Goal: Task Accomplishment & Management: Contribute content

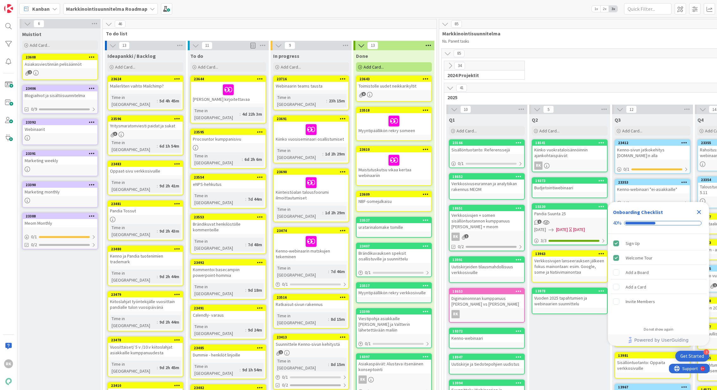
click at [102, 12] on span "Markkinointisuunnitelma Roadmap" at bounding box center [106, 9] width 81 height 8
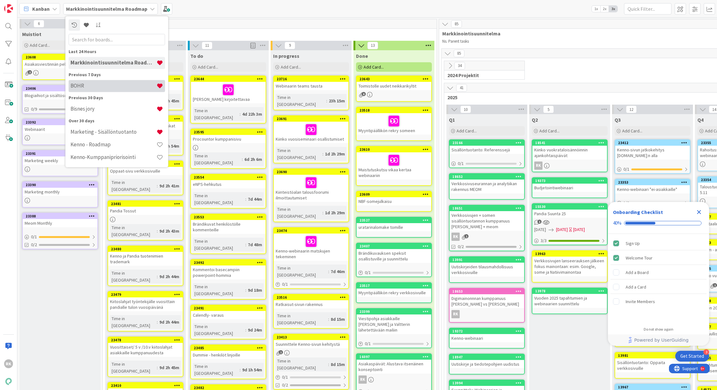
click at [86, 87] on h4 "BOHR" at bounding box center [113, 86] width 86 height 6
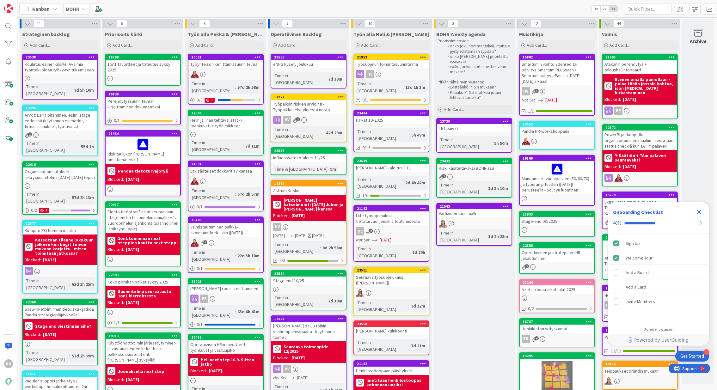
click at [695, 212] on icon "Close Checklist" at bounding box center [699, 212] width 8 height 8
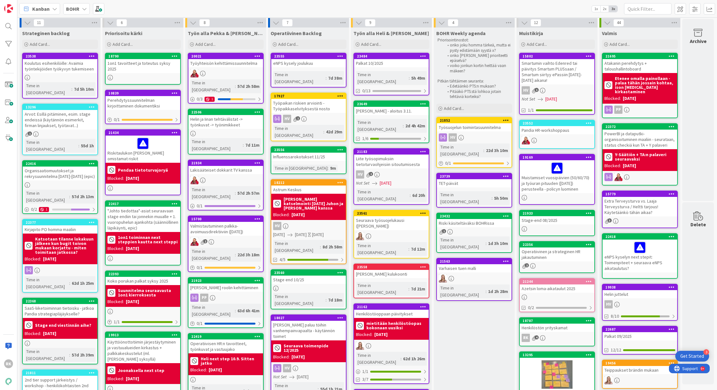
click at [479, 214] on div "23432 Riski käsiteltäväksi BOHRissa 1 Time in Column : 1d 3h 10m" at bounding box center [474, 233] width 76 height 40
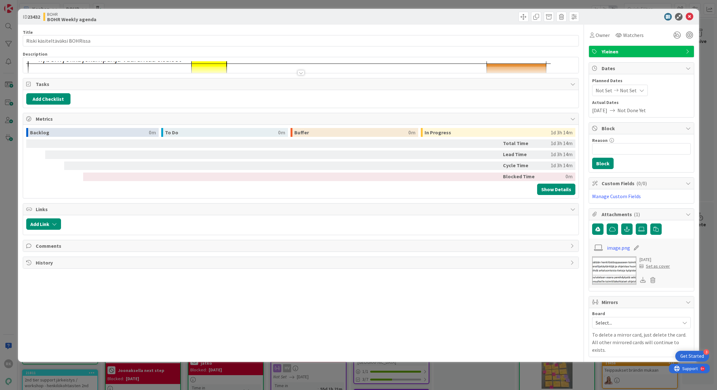
click at [300, 74] on div at bounding box center [300, 72] width 7 height 5
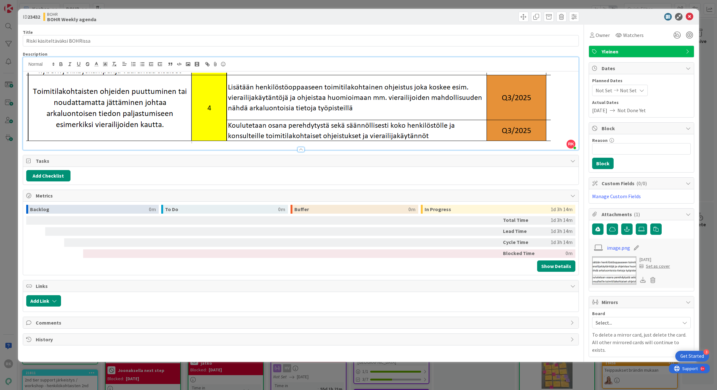
click at [549, 99] on img at bounding box center [288, 108] width 524 height 71
click at [392, 88] on img at bounding box center [288, 108] width 524 height 71
drag, startPoint x: 441, startPoint y: 139, endPoint x: 258, endPoint y: 92, distance: 189.0
click at [258, 92] on img at bounding box center [288, 108] width 524 height 71
click at [276, 150] on div "Title 29 / 128 Riski käsiteltäväksi BOHRissa Description RK Rosa-Veera Koivisto…" at bounding box center [301, 191] width 556 height 332
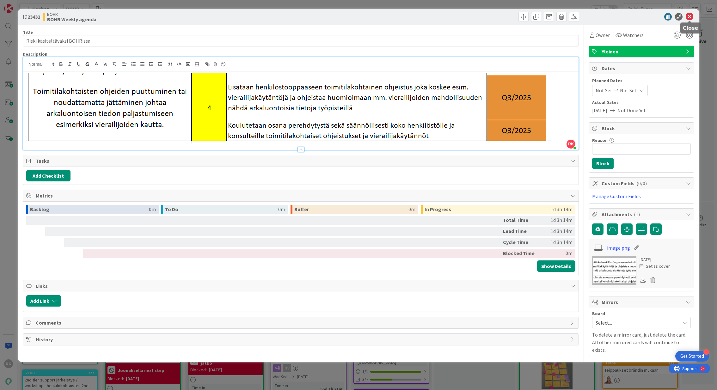
click at [688, 17] on icon at bounding box center [689, 17] width 8 height 8
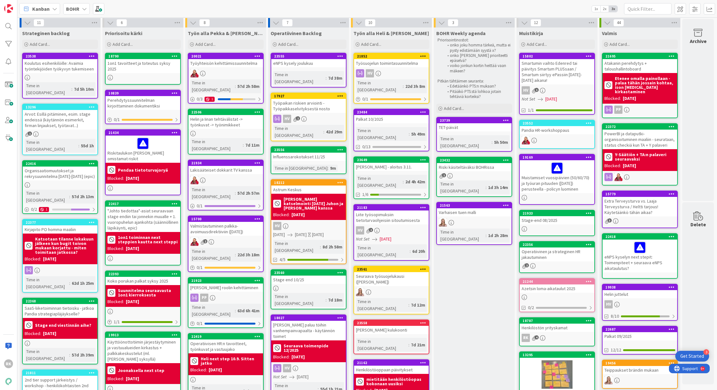
click at [561, 126] on div "Pandia HR-workshoppaus" at bounding box center [556, 130] width 75 height 8
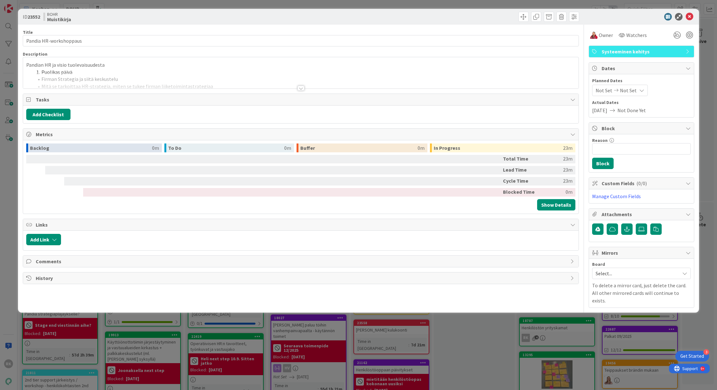
click at [300, 88] on div at bounding box center [300, 88] width 7 height 5
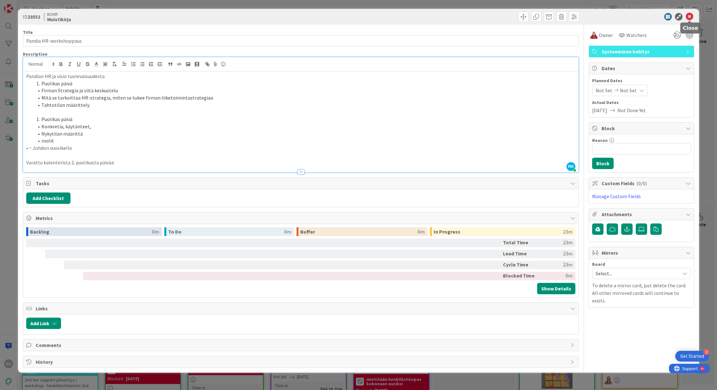
click at [688, 16] on icon at bounding box center [689, 17] width 8 height 8
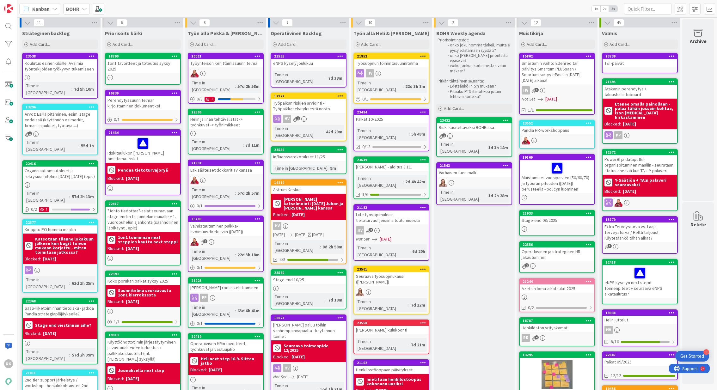
click at [482, 131] on div "Riski käsiteltäväksi BOHRissa" at bounding box center [474, 127] width 75 height 8
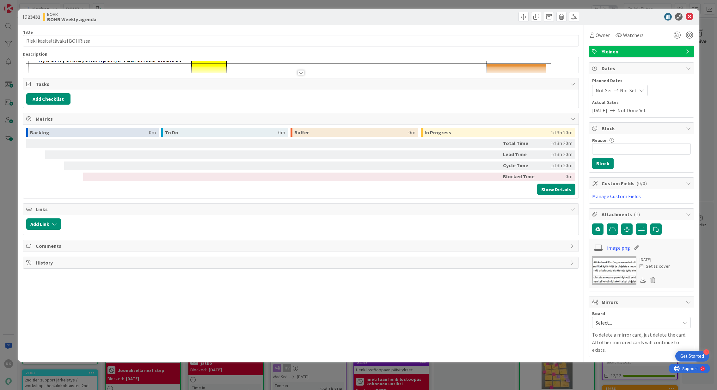
click at [299, 73] on div at bounding box center [300, 72] width 7 height 5
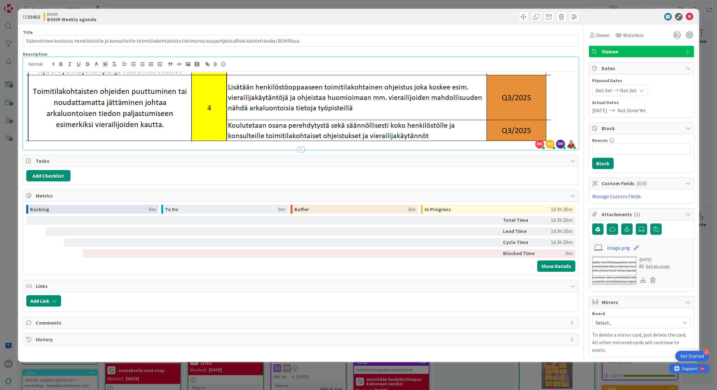
type input "Säännölinen koulutus henkilöstölle ja konsulteille toimitilakohtaisista tietotu…"
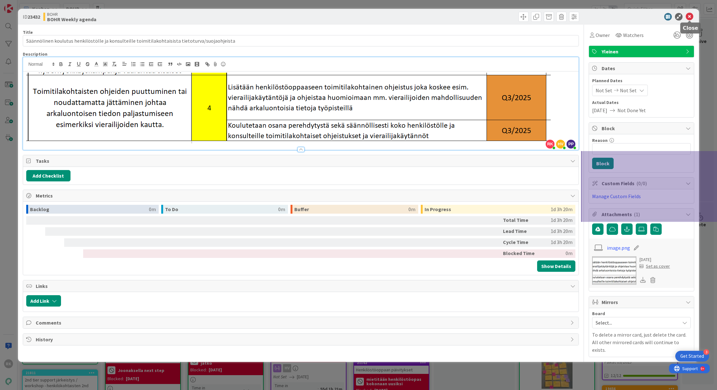
click at [690, 19] on icon at bounding box center [689, 17] width 8 height 8
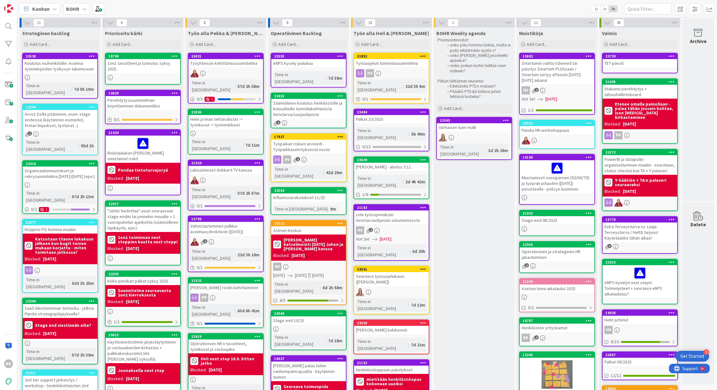
click at [482, 131] on div "Varhaisen tuen malli" at bounding box center [474, 127] width 75 height 8
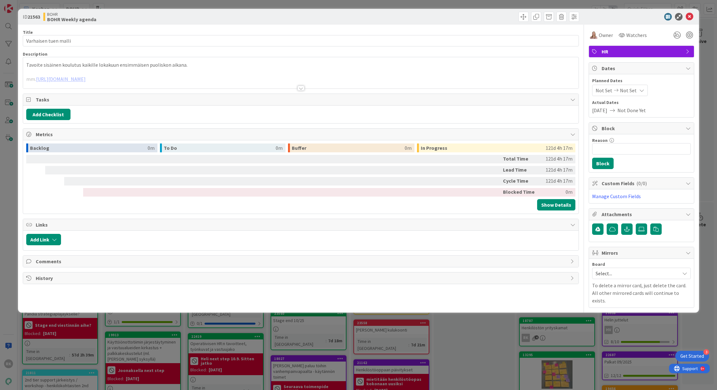
click at [300, 88] on div at bounding box center [300, 88] width 7 height 5
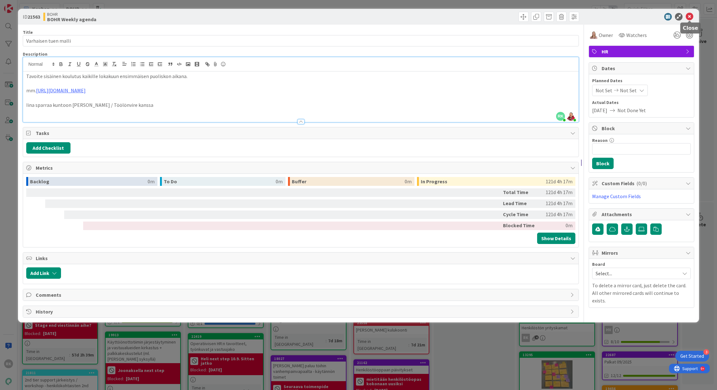
click at [689, 18] on icon at bounding box center [689, 17] width 8 height 8
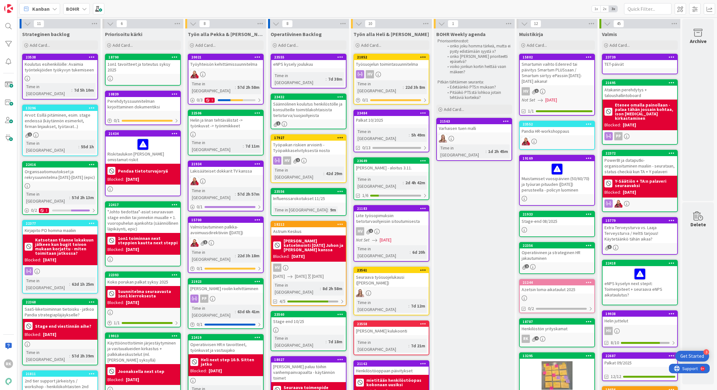
click at [478, 133] on div "21563 Varhaisen tuen malli Time in Column : 1d 2h 45m" at bounding box center [474, 139] width 76 height 43
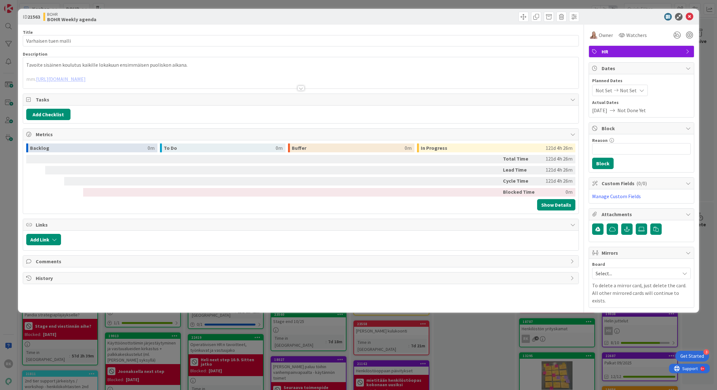
click at [300, 87] on div at bounding box center [300, 88] width 7 height 5
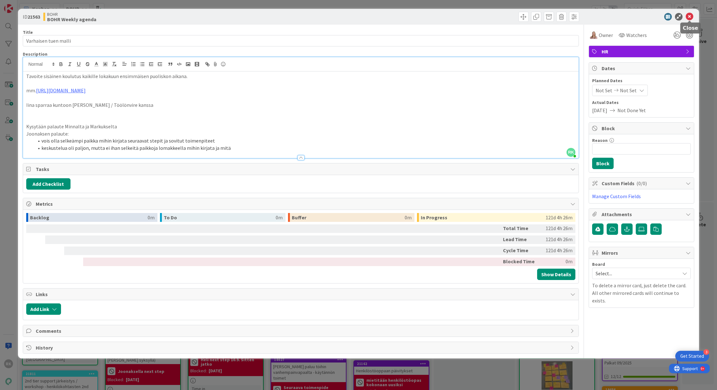
click at [689, 18] on icon at bounding box center [689, 17] width 8 height 8
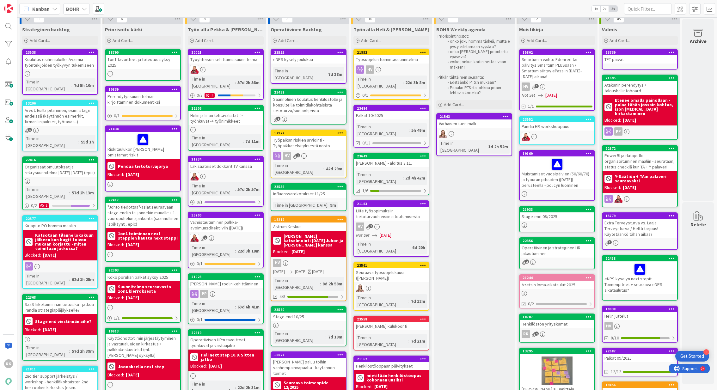
scroll to position [2, 0]
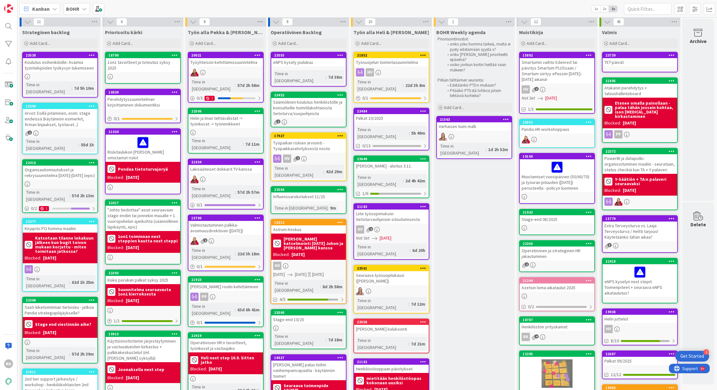
click at [481, 129] on div "Varhaisen tuen malli" at bounding box center [474, 126] width 75 height 8
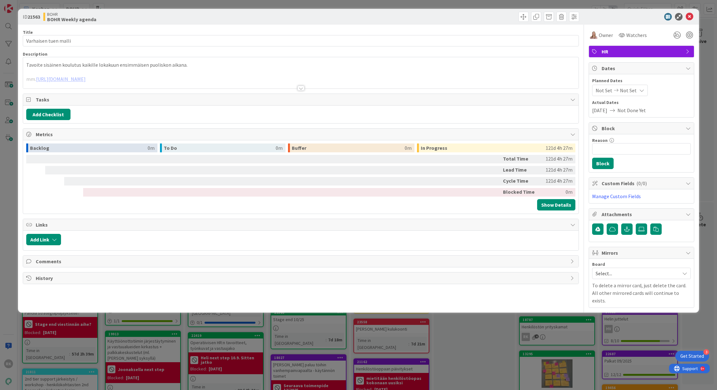
click at [307, 88] on div at bounding box center [300, 80] width 555 height 16
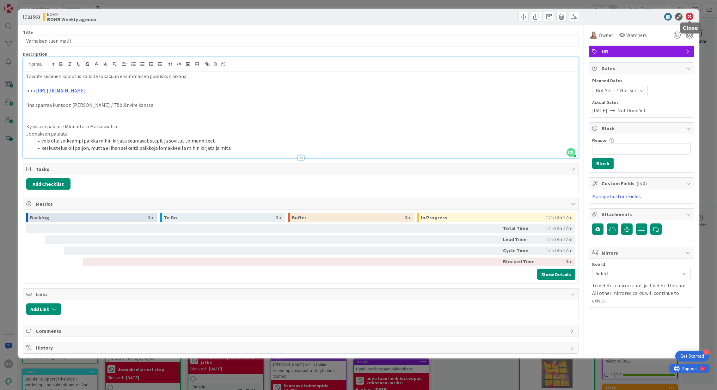
click at [692, 16] on icon at bounding box center [689, 17] width 8 height 8
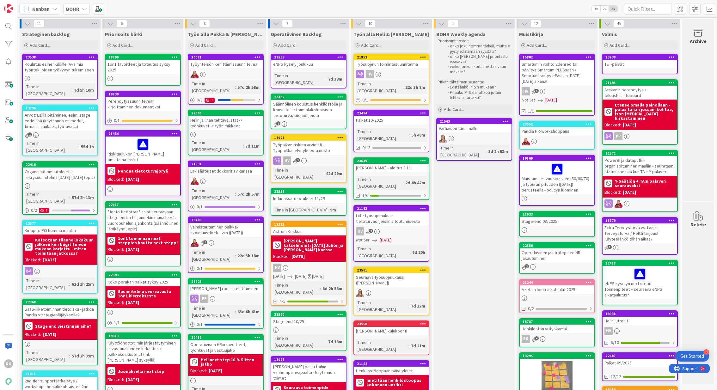
click at [405, 68] on div "21852 Työsuojelun toimintasuunnitelma HV Time in Column : 22d 3h 8m 0 / 1" at bounding box center [391, 79] width 76 height 51
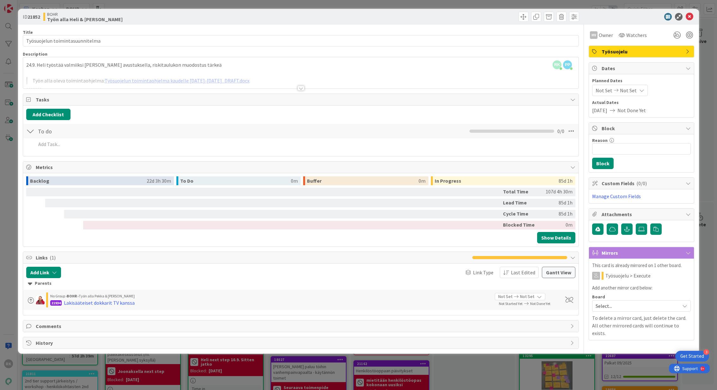
click at [302, 90] on div at bounding box center [300, 88] width 7 height 5
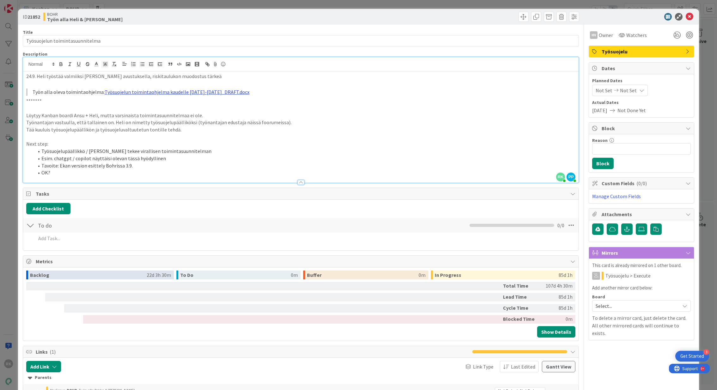
click at [197, 93] on link "Työsuojelun toimintaohjelma kaudelle 2024-2025_DRAFT.docx" at bounding box center [177, 92] width 145 height 6
click at [189, 105] on link at bounding box center [181, 104] width 15 height 5
type input "https://pandiafioy.sharepoint.com/:w:/s/PandiaHenkilst/Ea3m9ajJm1dBu3vNlIIPfAwB…"
click at [257, 83] on p at bounding box center [300, 83] width 549 height 7
click at [193, 93] on link "Työsuojelun toimintaohjelma kaudelle 2024-2025_DRAFT.docx" at bounding box center [177, 92] width 145 height 6
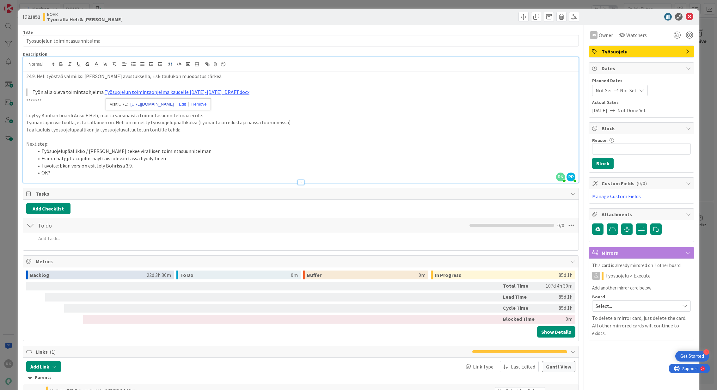
click at [149, 104] on link "https://pandiafioy.sharepoint.com/:w:/s/PandiaHenkilst/Ea3m9ajJm1dBu3vNlIIPfAwB…" at bounding box center [151, 104] width 43 height 8
click at [689, 16] on icon at bounding box center [689, 17] width 8 height 8
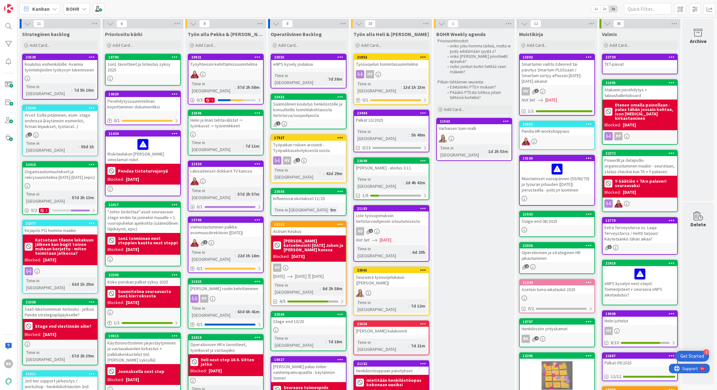
click at [75, 12] on span "BOHR" at bounding box center [72, 9] width 13 height 8
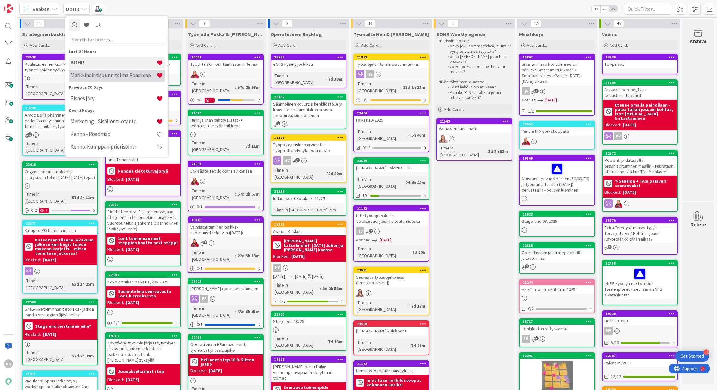
click at [97, 77] on h4 "Markkinointisuunnitelma Roadmap" at bounding box center [113, 75] width 86 height 6
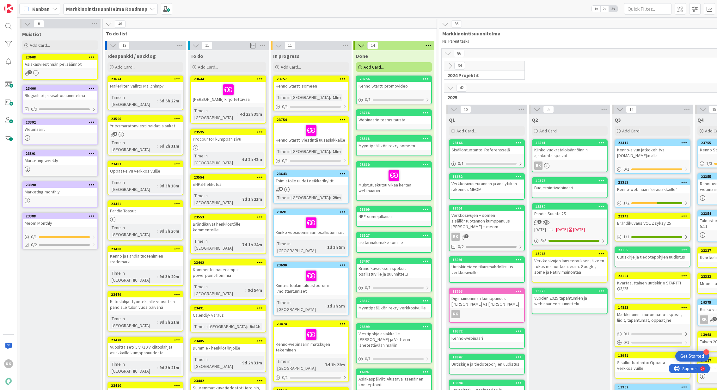
click at [427, 162] on icon at bounding box center [425, 164] width 6 height 4
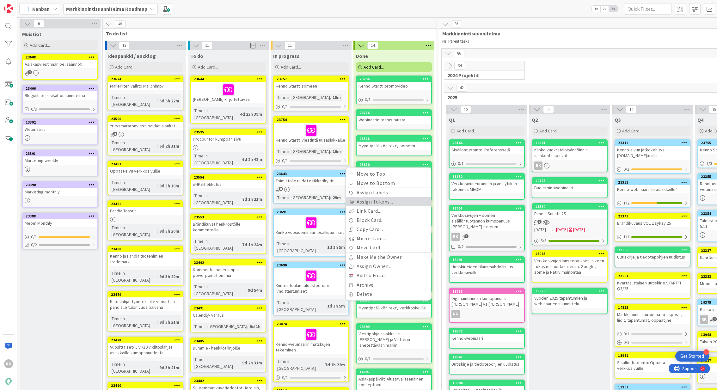
click at [382, 198] on link "Assign Tokens..." at bounding box center [388, 201] width 85 height 9
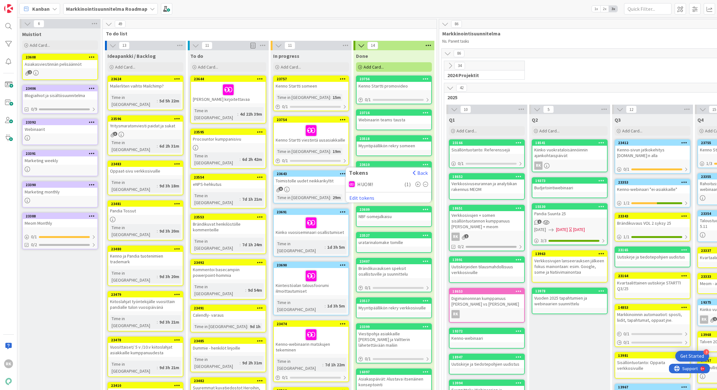
click at [424, 182] on icon at bounding box center [425, 184] width 5 height 5
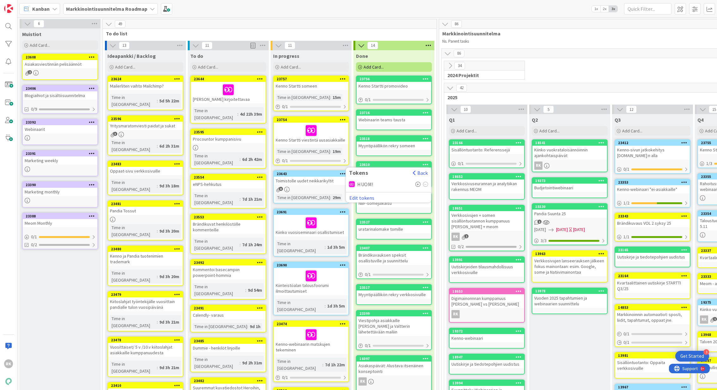
click at [537, 49] on div "86" at bounding box center [610, 53] width 339 height 9
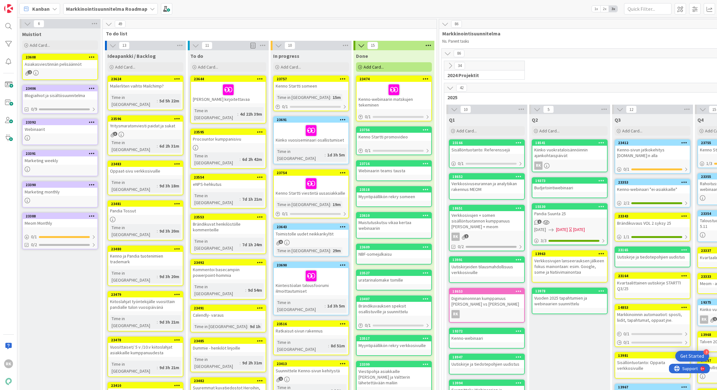
click at [424, 83] on div at bounding box center [393, 89] width 71 height 13
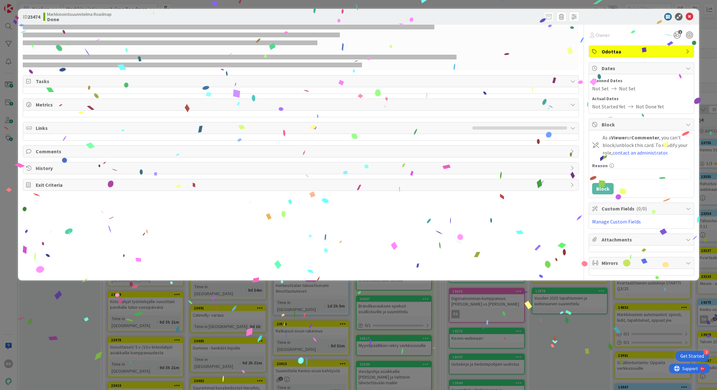
click at [427, 79] on span "Tasks" at bounding box center [301, 81] width 531 height 8
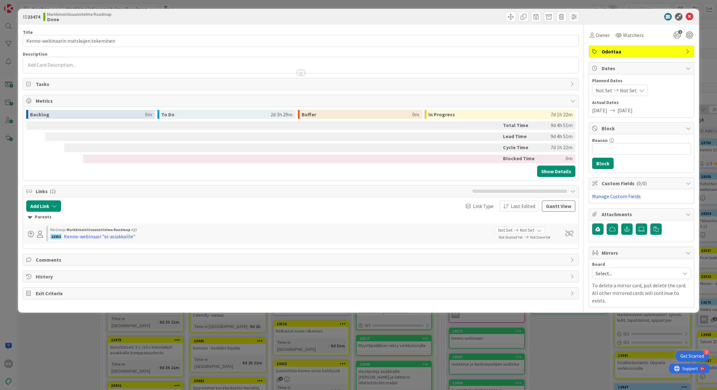
click at [672, 53] on span "Odottaa" at bounding box center [641, 52] width 81 height 8
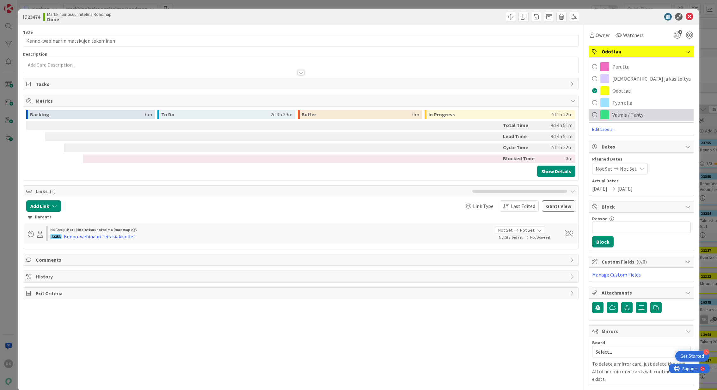
click at [596, 115] on span at bounding box center [594, 114] width 5 height 9
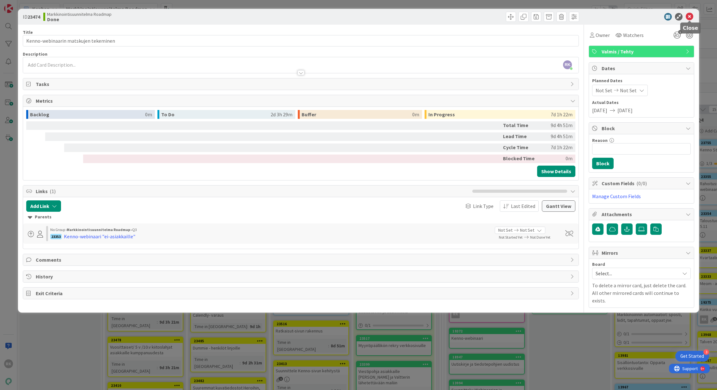
click at [689, 17] on icon at bounding box center [689, 17] width 8 height 8
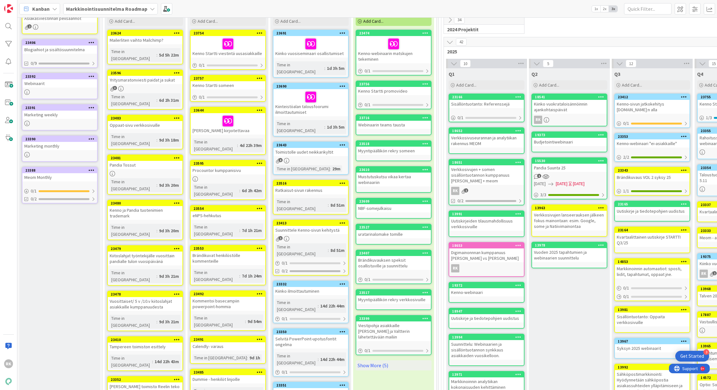
scroll to position [46, 1]
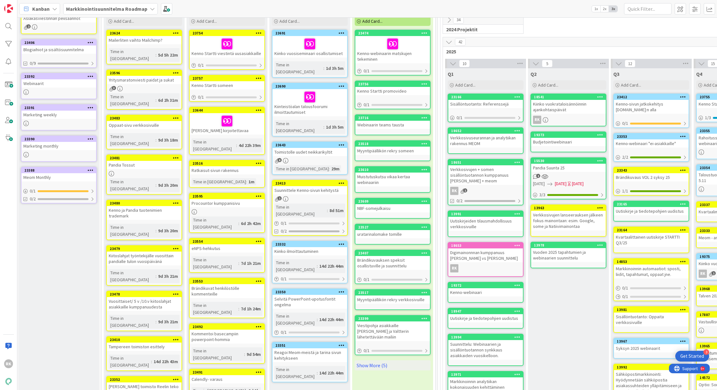
click at [342, 181] on icon at bounding box center [341, 183] width 6 height 4
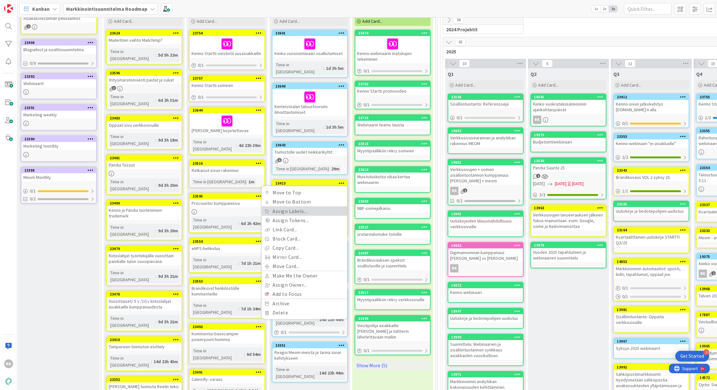
click at [299, 207] on link "Assign Labels..." at bounding box center [304, 211] width 85 height 9
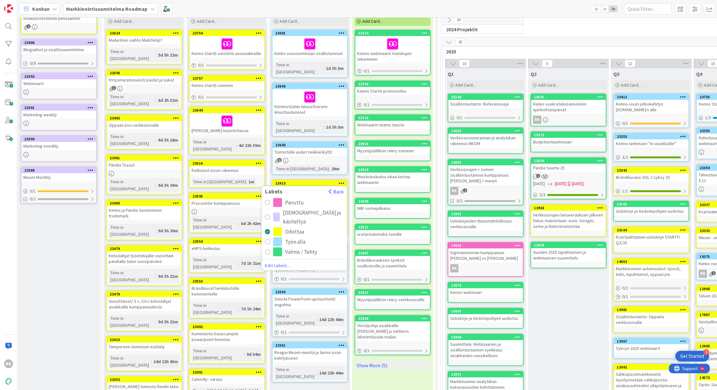
click at [292, 237] on div "Työn alla" at bounding box center [295, 241] width 20 height 9
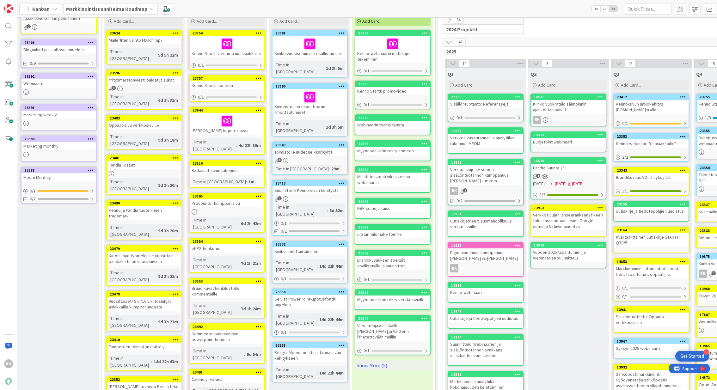
click at [340, 181] on icon at bounding box center [341, 183] width 6 height 4
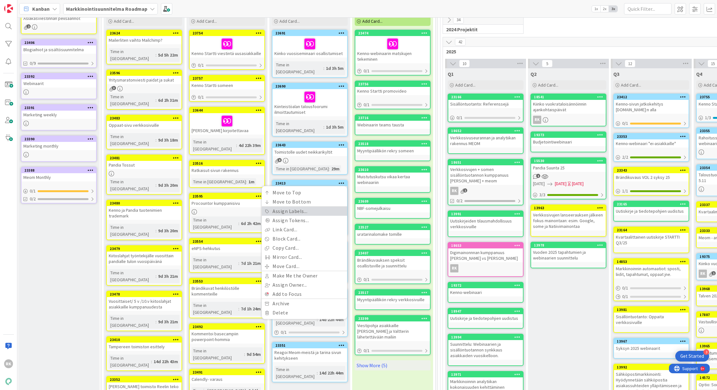
click at [301, 207] on link "Assign Labels..." at bounding box center [304, 211] width 85 height 9
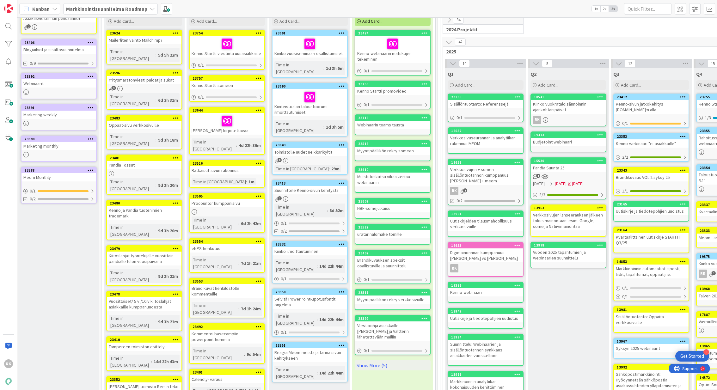
click at [342, 181] on icon at bounding box center [341, 183] width 6 height 4
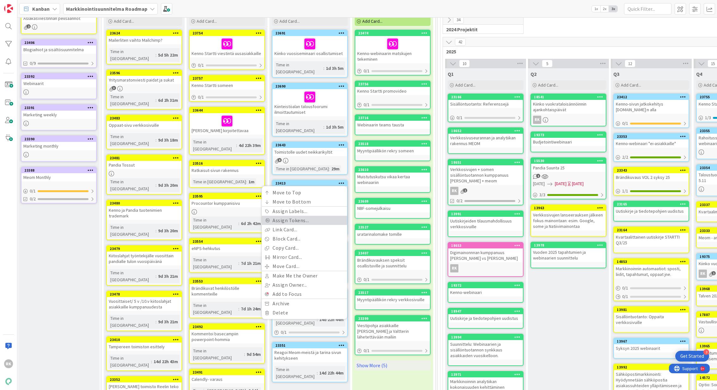
click at [296, 216] on link "Assign Tokens..." at bounding box center [304, 220] width 85 height 9
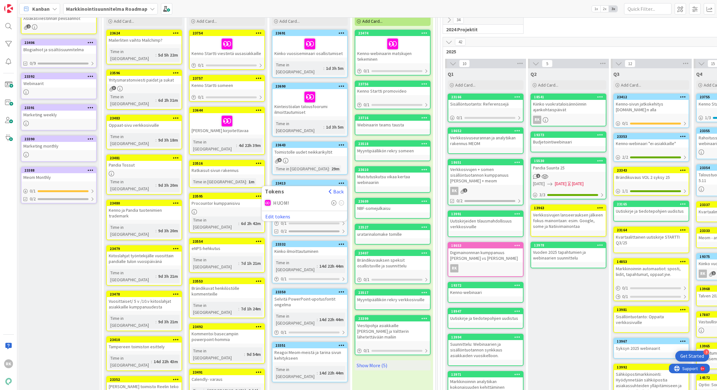
click at [332, 200] on icon at bounding box center [333, 202] width 5 height 5
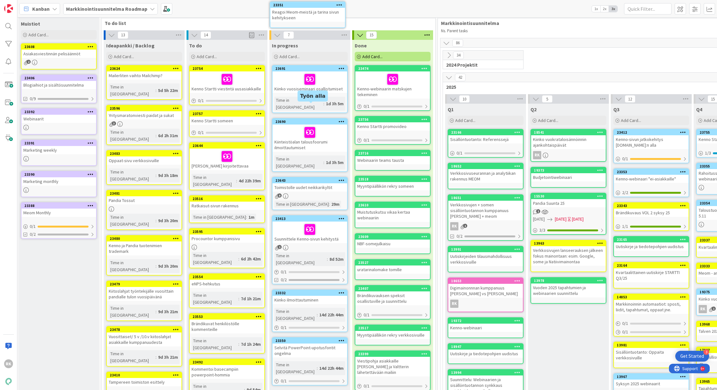
scroll to position [0, 1]
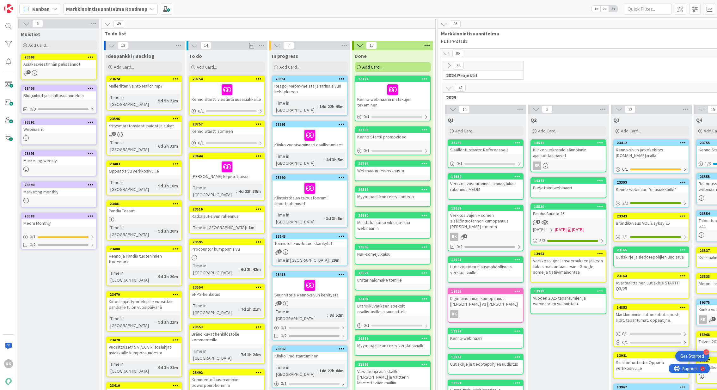
click at [326, 54] on div "In progress" at bounding box center [310, 56] width 76 height 6
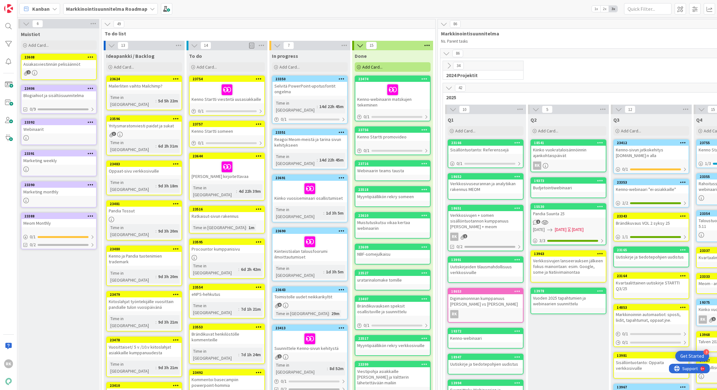
click at [309, 92] on div "Selvitä PowerPoint-upotusfontit ongelma" at bounding box center [309, 89] width 75 height 14
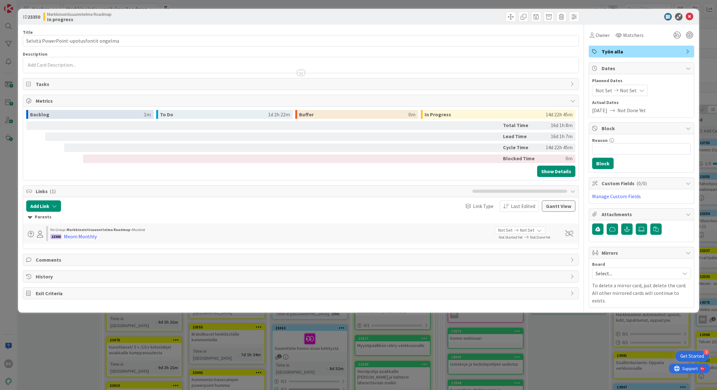
click at [103, 60] on div at bounding box center [300, 65] width 555 height 16
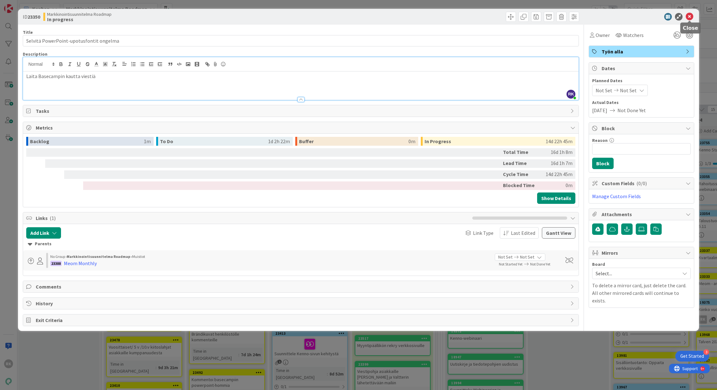
click at [692, 16] on icon at bounding box center [689, 17] width 8 height 8
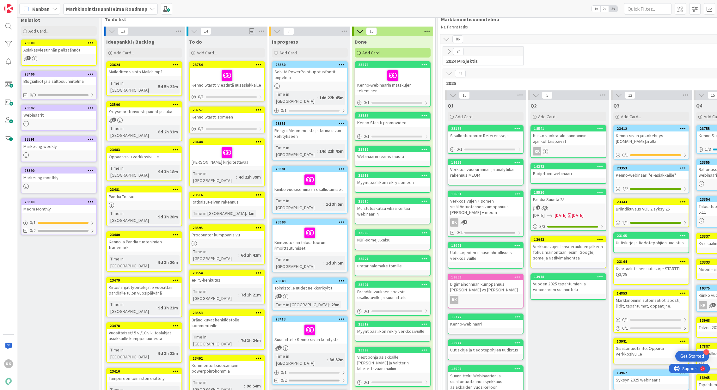
scroll to position [0, 1]
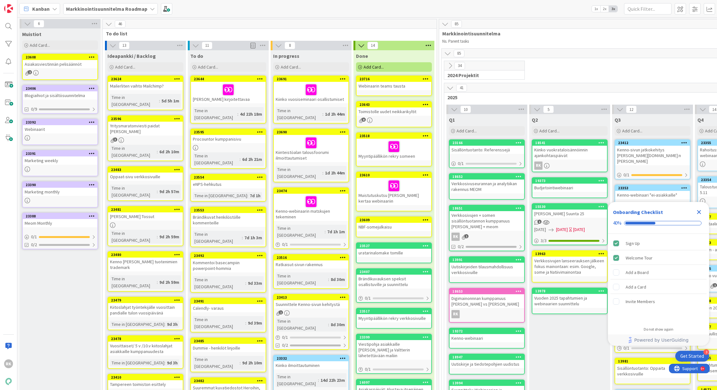
click at [425, 219] on icon at bounding box center [425, 219] width 6 height 4
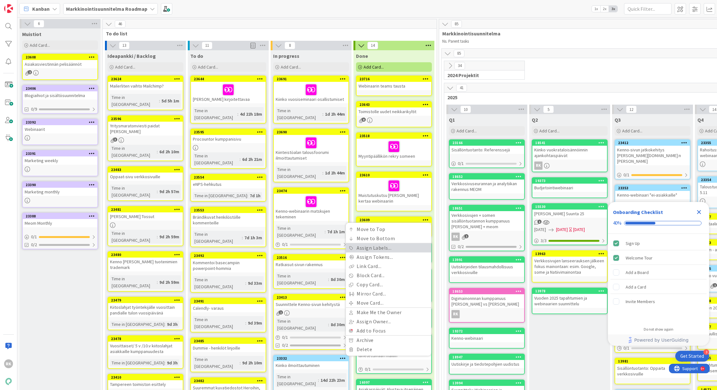
click at [398, 243] on link "Assign Labels..." at bounding box center [388, 247] width 85 height 9
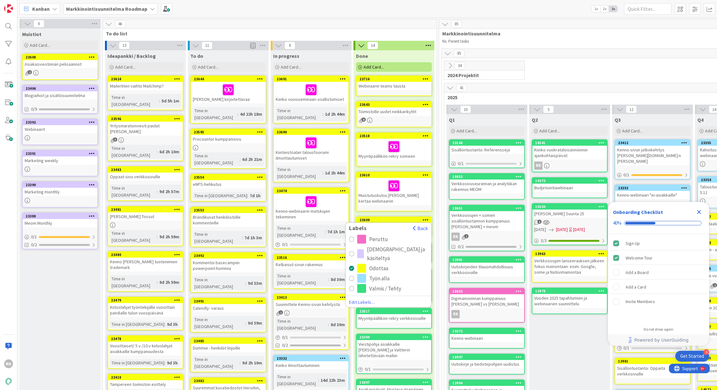
click at [351, 287] on div "radio" at bounding box center [351, 288] width 5 height 5
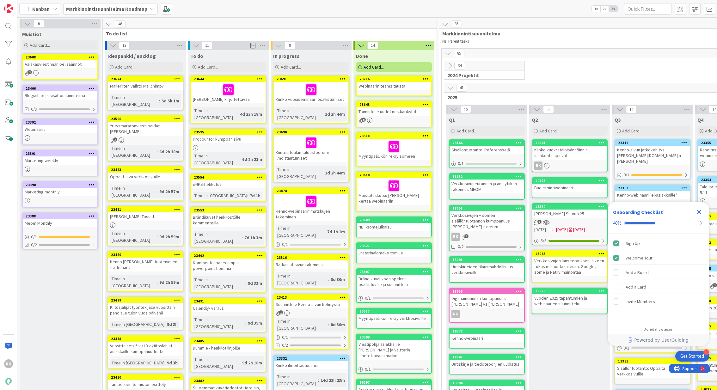
click at [427, 175] on icon at bounding box center [425, 175] width 6 height 4
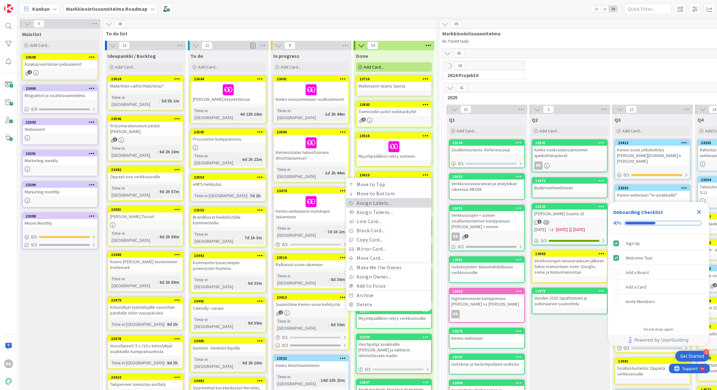
click at [361, 203] on link "Assign Labels..." at bounding box center [388, 202] width 85 height 9
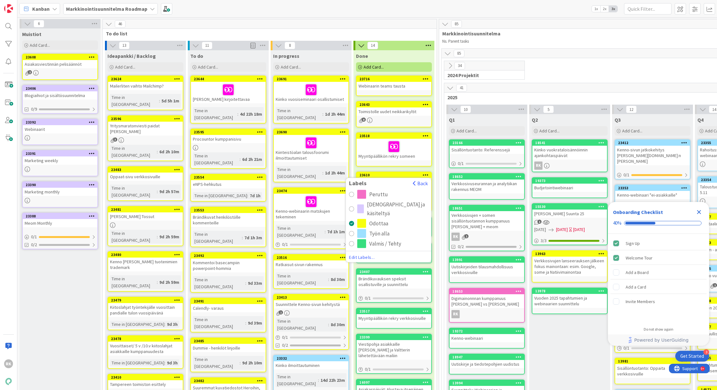
click at [352, 242] on div "radio" at bounding box center [351, 243] width 5 height 5
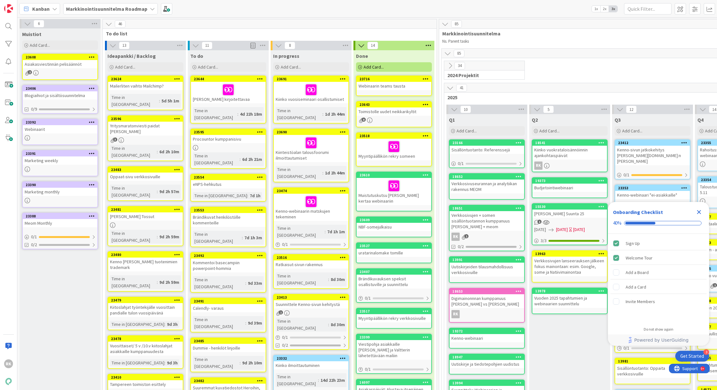
click at [424, 133] on icon at bounding box center [425, 135] width 6 height 4
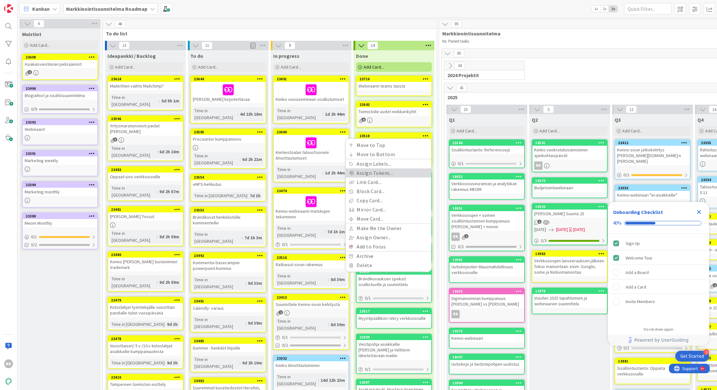
click at [375, 170] on link "Assign Tokens..." at bounding box center [388, 172] width 85 height 9
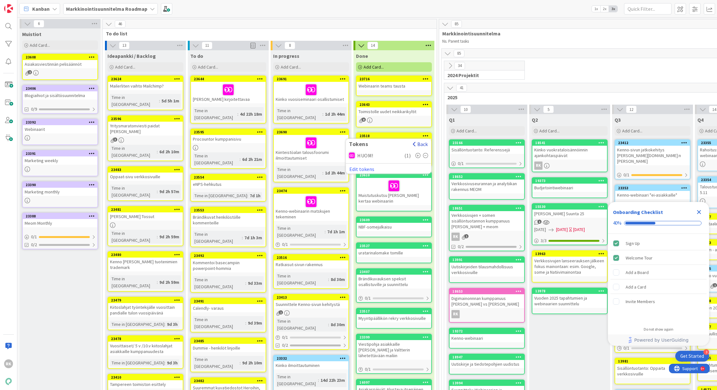
click at [418, 144] on button "Back" at bounding box center [419, 144] width 15 height 7
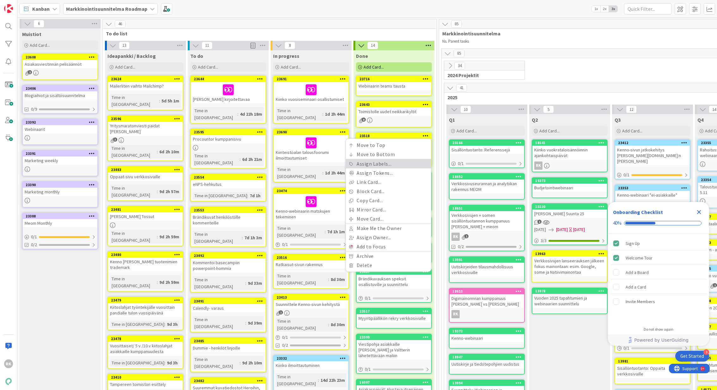
click at [391, 162] on link "Assign Labels..." at bounding box center [388, 163] width 85 height 9
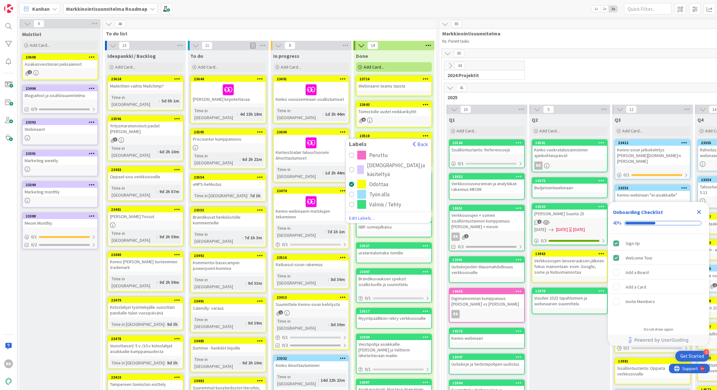
click at [352, 203] on div "radio" at bounding box center [351, 204] width 5 height 5
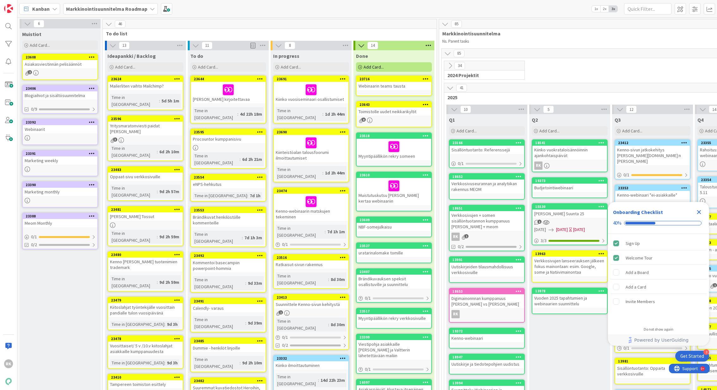
click at [426, 103] on icon at bounding box center [425, 104] width 6 height 4
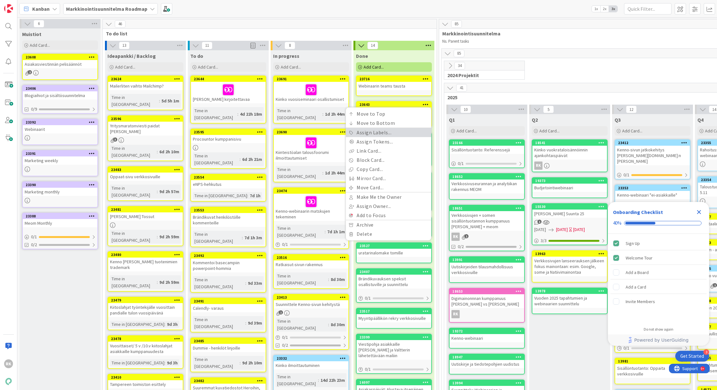
click at [398, 130] on link "Assign Labels..." at bounding box center [388, 132] width 85 height 9
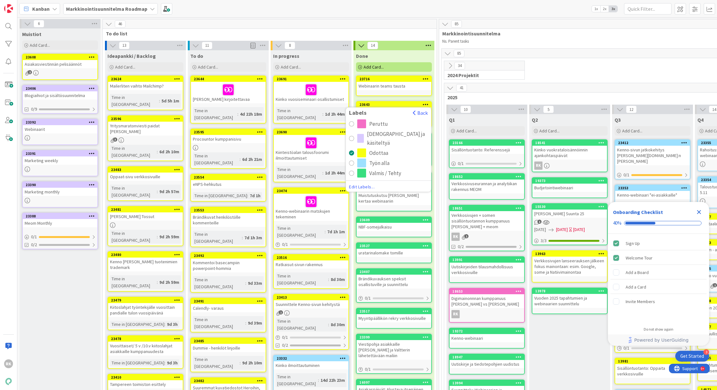
click at [350, 172] on div "radio" at bounding box center [351, 173] width 5 height 5
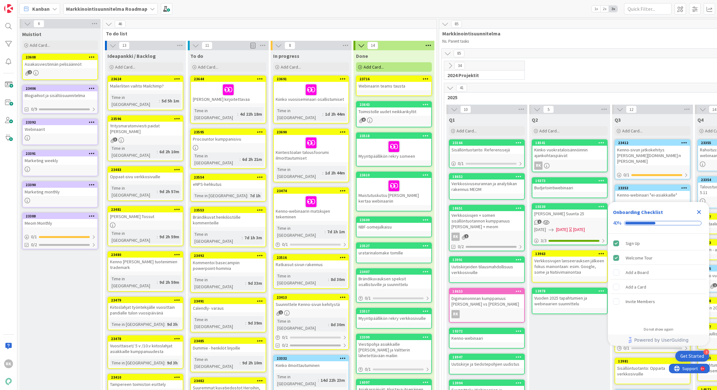
click at [381, 110] on div "Toimistolle uudet neikkarikyltit" at bounding box center [393, 111] width 75 height 8
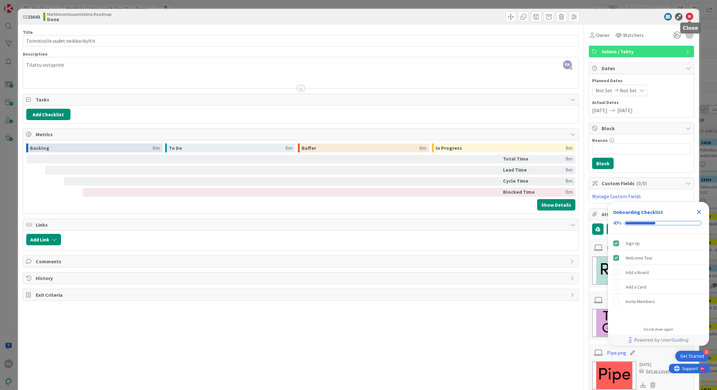
click at [689, 15] on icon at bounding box center [689, 17] width 8 height 8
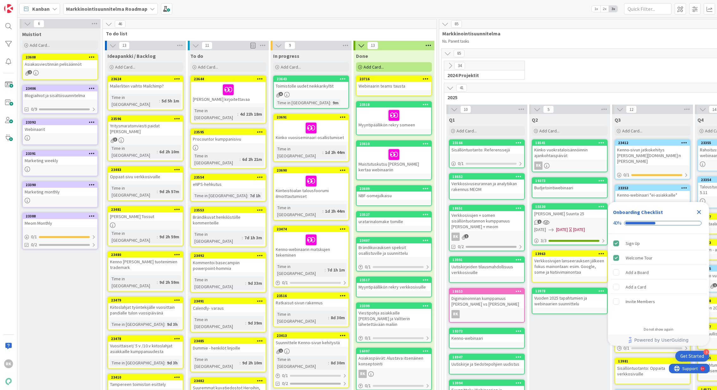
click at [340, 77] on icon at bounding box center [343, 78] width 6 height 4
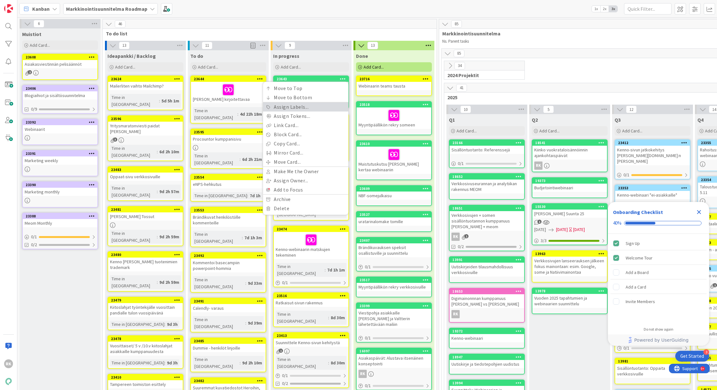
click at [298, 109] on link "Assign Labels..." at bounding box center [305, 106] width 85 height 9
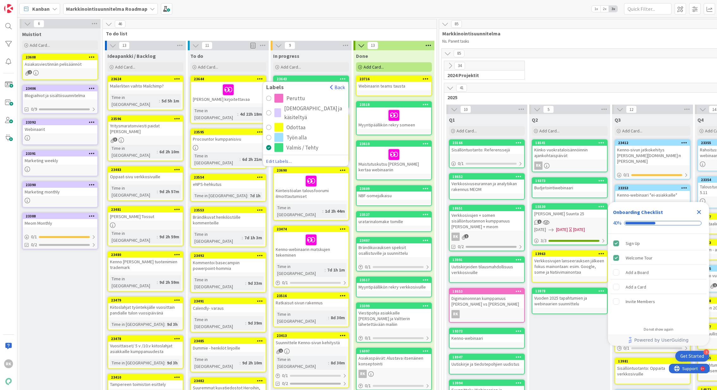
click at [278, 126] on div "radio" at bounding box center [278, 127] width 9 height 9
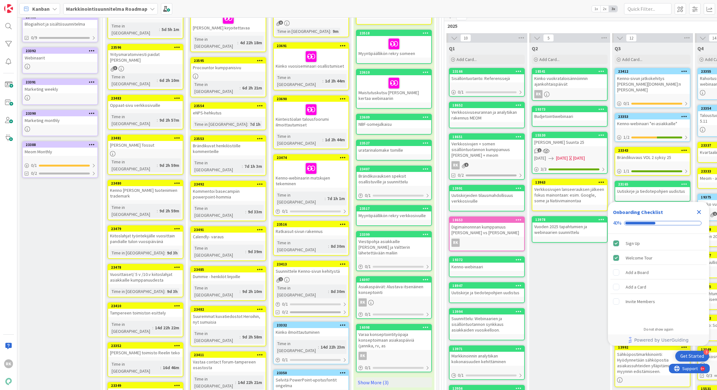
scroll to position [72, 0]
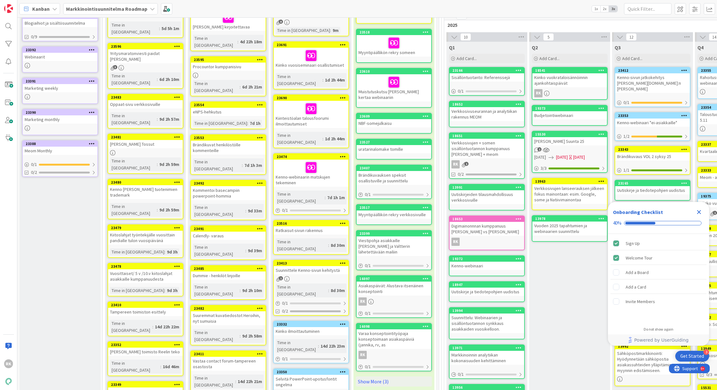
click at [344, 322] on icon at bounding box center [343, 324] width 6 height 4
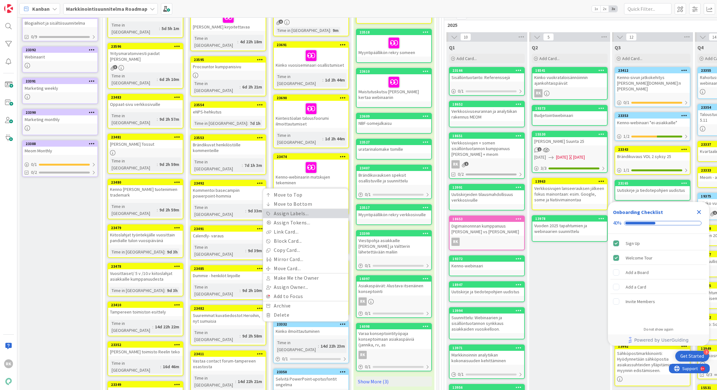
click at [318, 209] on link "Assign Labels..." at bounding box center [305, 213] width 85 height 9
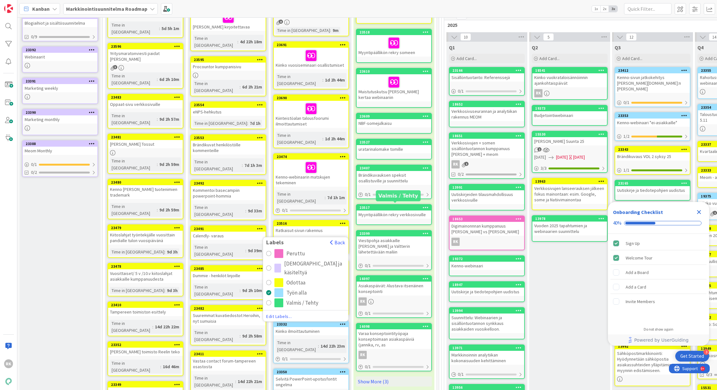
click at [427, 217] on div "23517 Myyntipäällikön rekry verkkosivuille" at bounding box center [394, 214] width 76 height 21
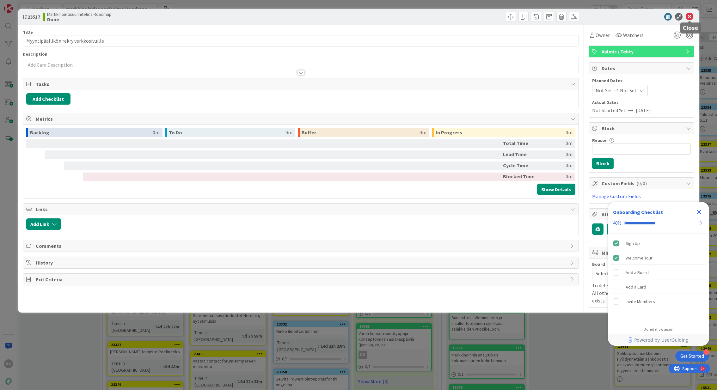
click at [687, 17] on icon at bounding box center [689, 17] width 8 height 8
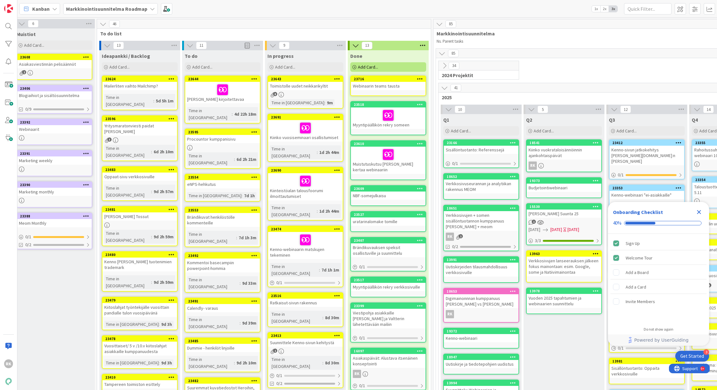
click at [338, 77] on icon at bounding box center [337, 78] width 6 height 4
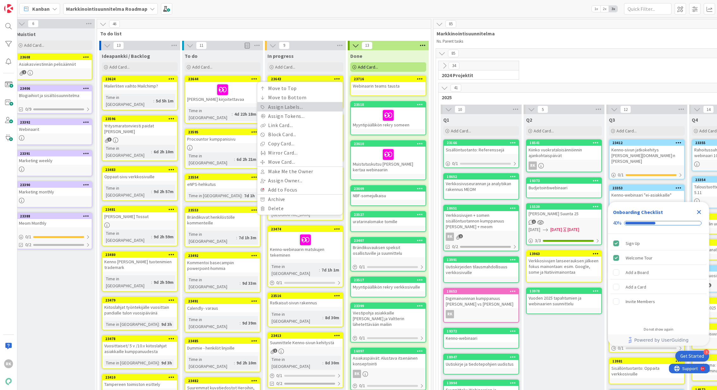
click at [289, 106] on link "Assign Labels..." at bounding box center [299, 106] width 85 height 9
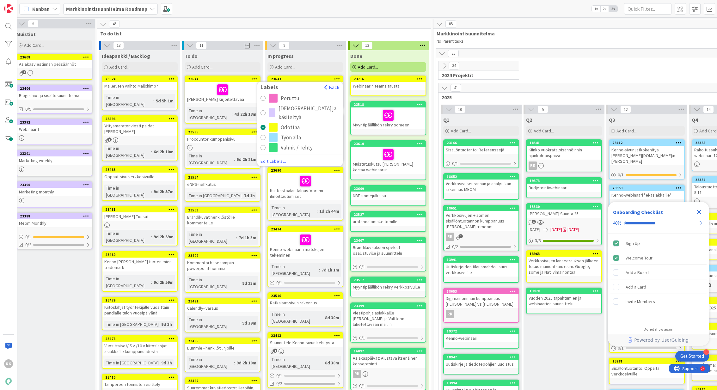
click at [268, 136] on button "Työn alla" at bounding box center [299, 137] width 79 height 9
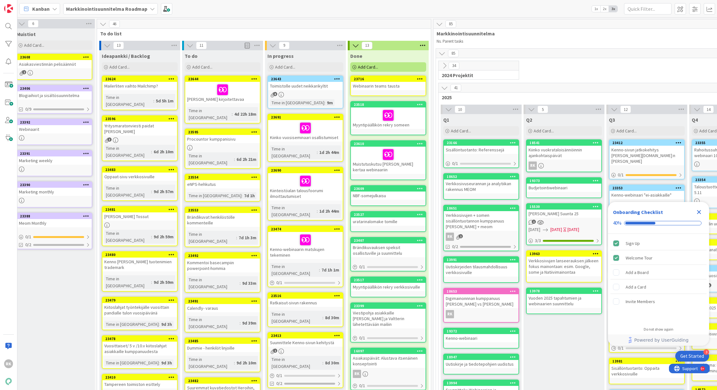
click at [338, 117] on icon at bounding box center [337, 117] width 6 height 4
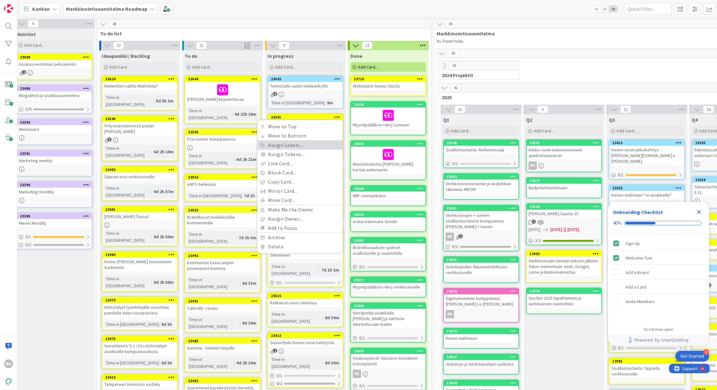
click at [300, 145] on link "Assign Labels..." at bounding box center [299, 145] width 85 height 9
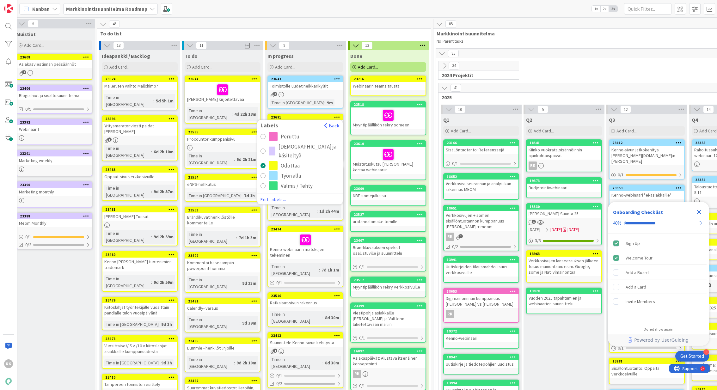
click at [262, 175] on div "radio" at bounding box center [262, 175] width 5 height 5
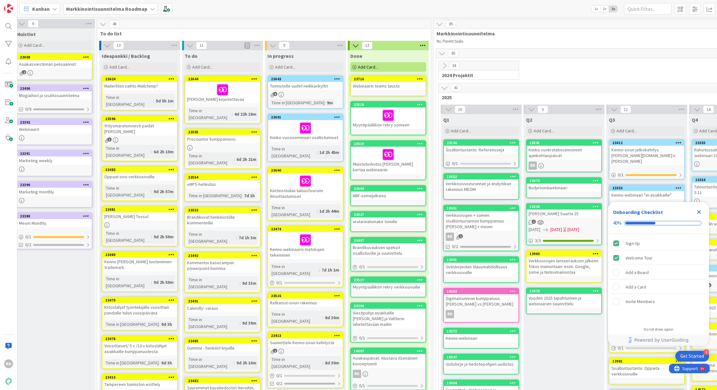
click at [340, 168] on div at bounding box center [336, 170] width 11 height 4
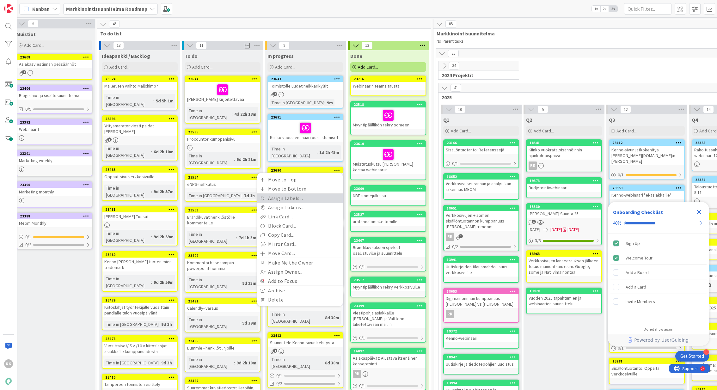
click at [282, 194] on link "Assign Labels..." at bounding box center [299, 198] width 85 height 9
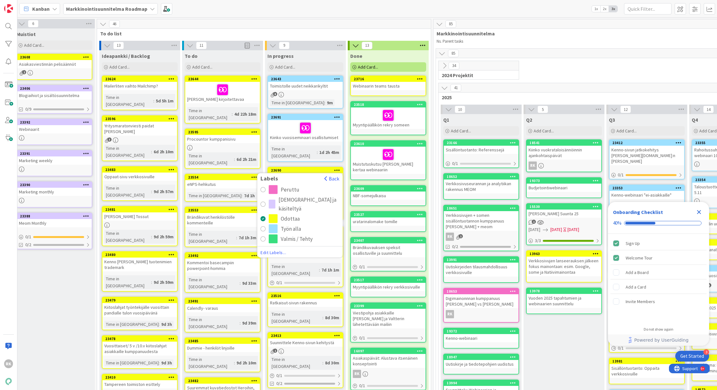
click at [264, 226] on div "radio" at bounding box center [262, 228] width 5 height 5
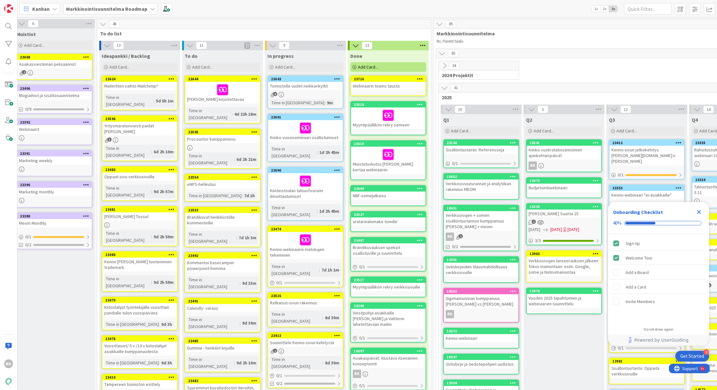
click at [370, 167] on div "Muistutuskutsu vikaa kertaa webinaariin" at bounding box center [388, 160] width 75 height 27
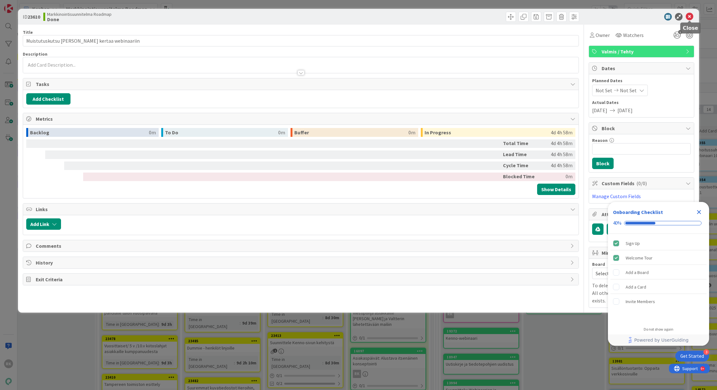
click at [691, 15] on icon at bounding box center [689, 17] width 8 height 8
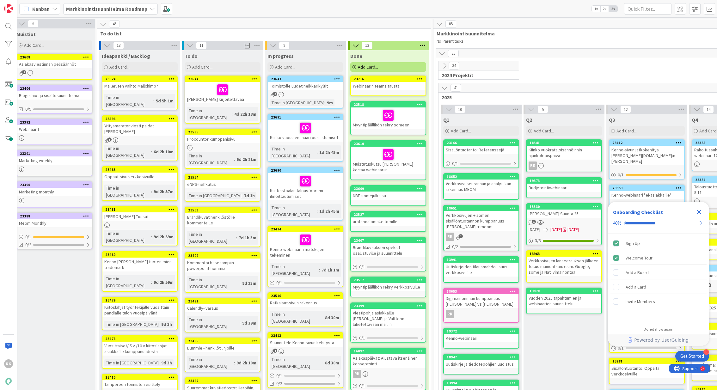
click at [422, 104] on icon at bounding box center [420, 104] width 6 height 4
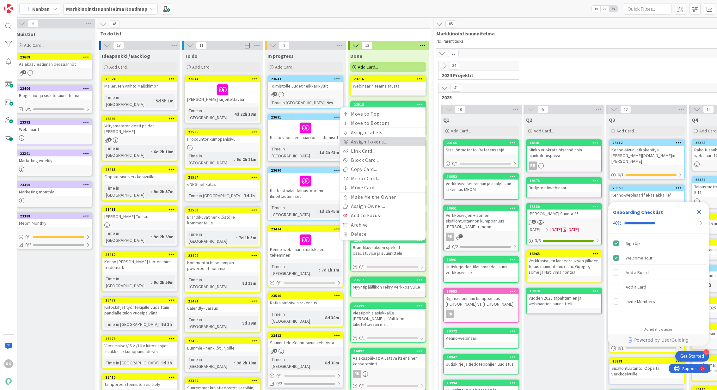
click at [379, 139] on link "Assign Tokens..." at bounding box center [382, 141] width 85 height 9
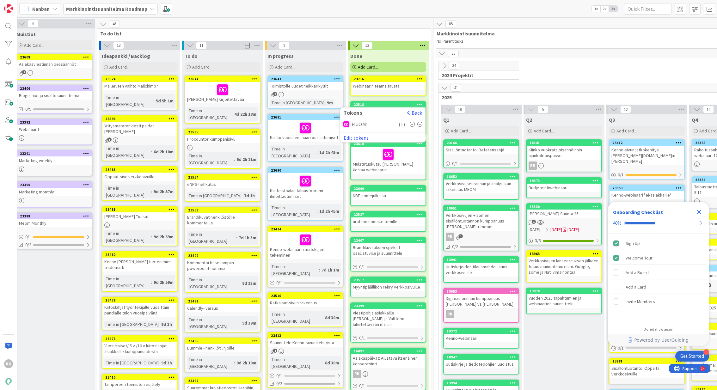
click at [422, 124] on icon at bounding box center [419, 124] width 5 height 5
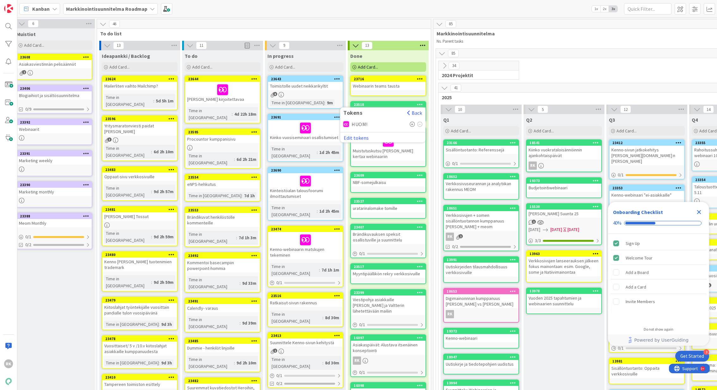
click at [409, 94] on div "23716 Webinaarin teams tausta" at bounding box center [388, 86] width 76 height 21
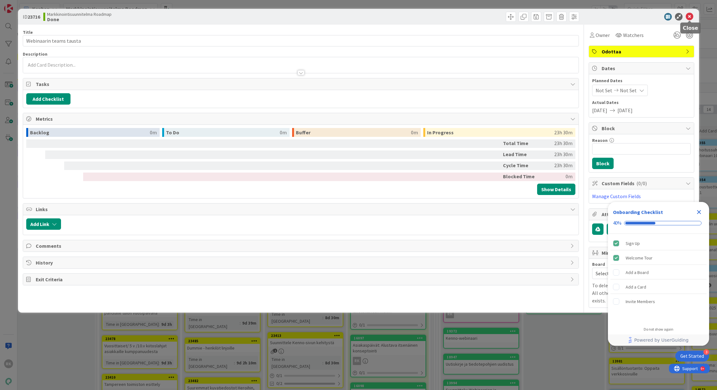
click at [688, 19] on icon at bounding box center [689, 17] width 8 height 8
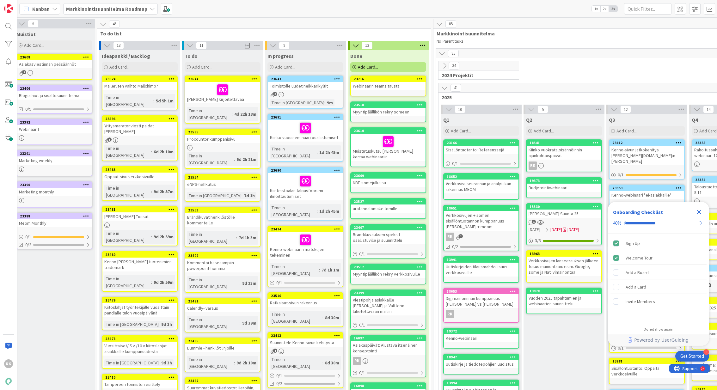
click at [417, 131] on icon at bounding box center [420, 130] width 6 height 4
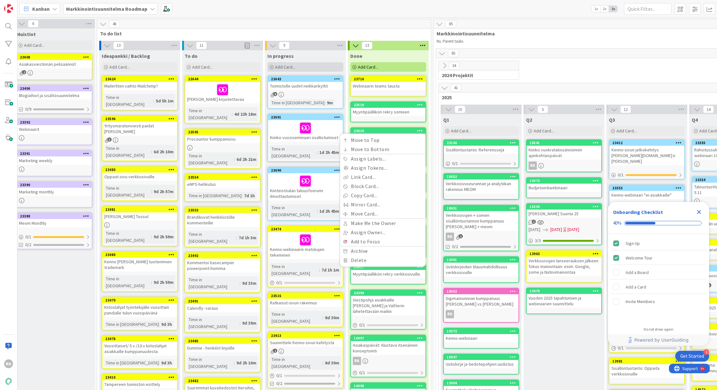
click at [314, 69] on div "Add Card..." at bounding box center [305, 66] width 76 height 9
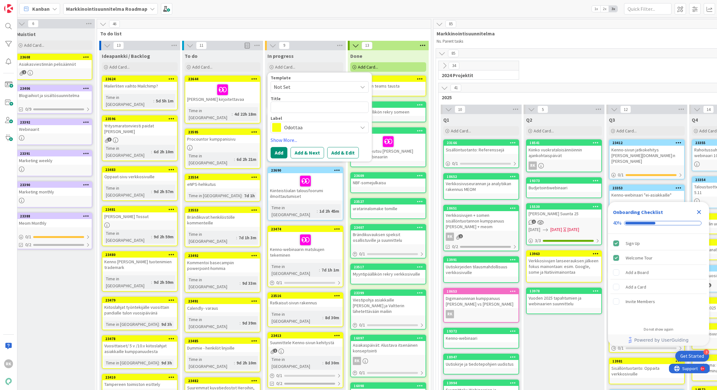
type textarea "x"
type textarea "K"
type textarea "x"
type textarea "Ke"
type textarea "x"
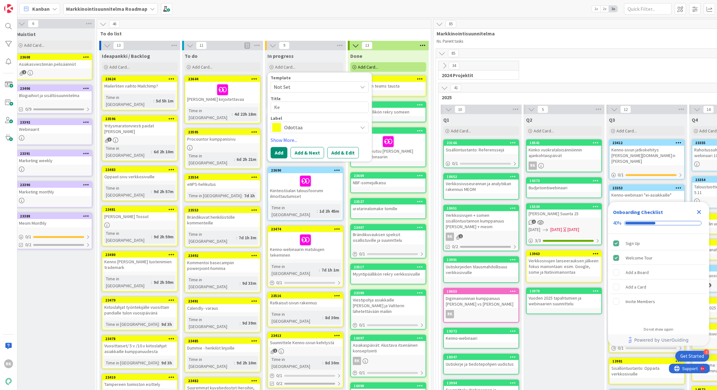
type textarea "K"
type textarea "x"
type textarea "K"
type textarea "x"
type textarea "Ke"
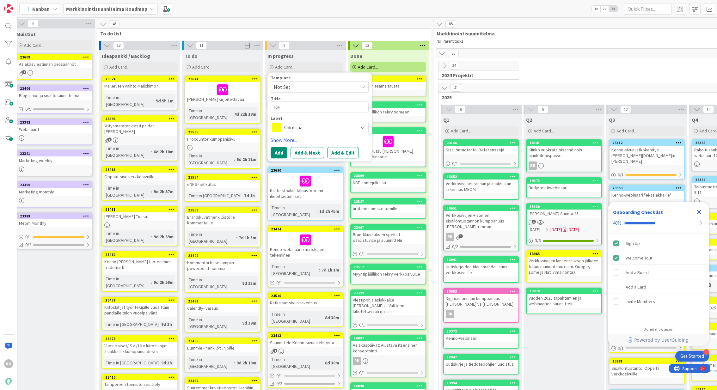
type textarea "x"
type textarea "Ken"
type textarea "x"
type textarea "Kenn"
type textarea "x"
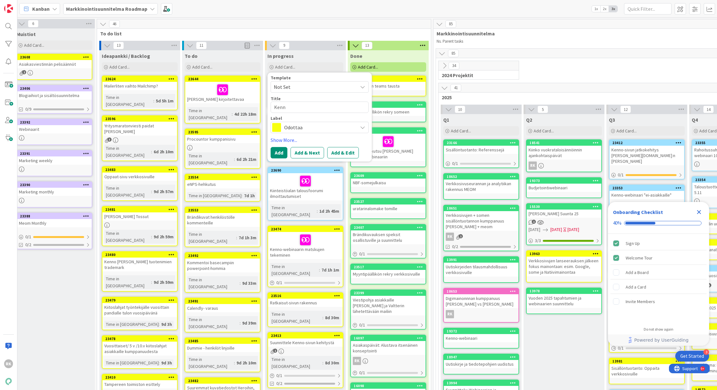
type textarea "Kenno"
type textarea "x"
type textarea "Kenno-"
type textarea "x"
type textarea "Kenno"
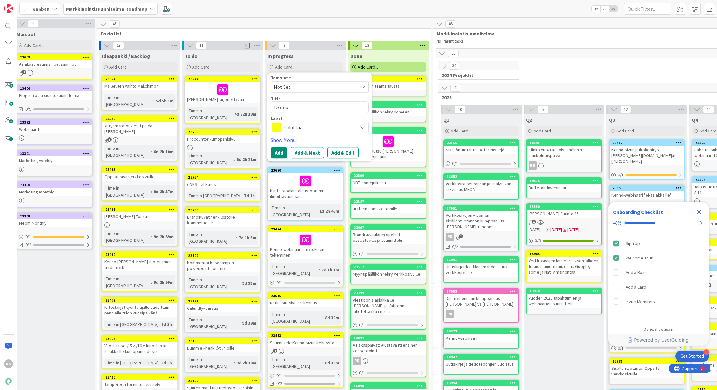
type textarea "x"
type textarea "Kenno"
type textarea "x"
type textarea "Kenno S"
type textarea "x"
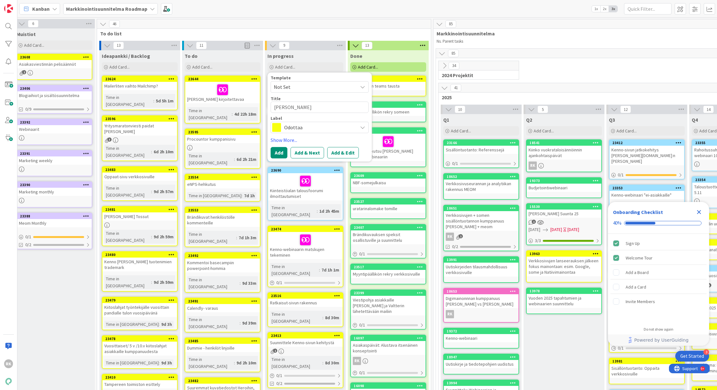
type textarea "Kenno St"
type textarea "x"
type textarea "Kenno Sta"
type textarea "x"
type textarea "Kenno Star"
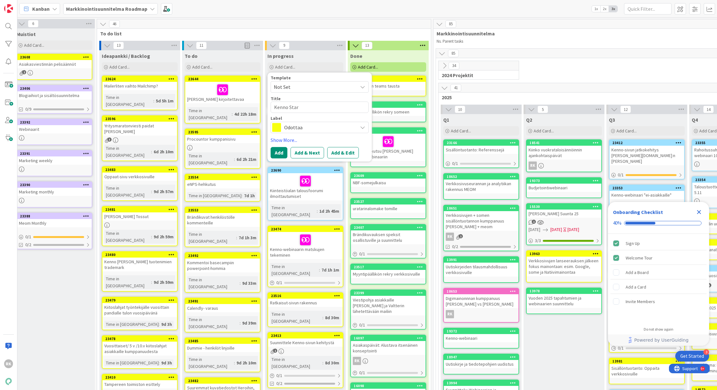
type textarea "x"
type textarea "Kenno Start"
type textarea "x"
type textarea "Kenno Starty"
type textarea "x"
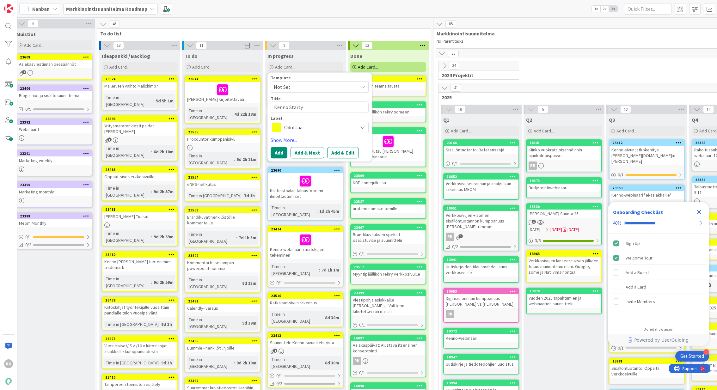
type textarea "Kenno Startyt"
type textarea "x"
type textarea "Kenno Starty"
type textarea "x"
type textarea "Kenno Start"
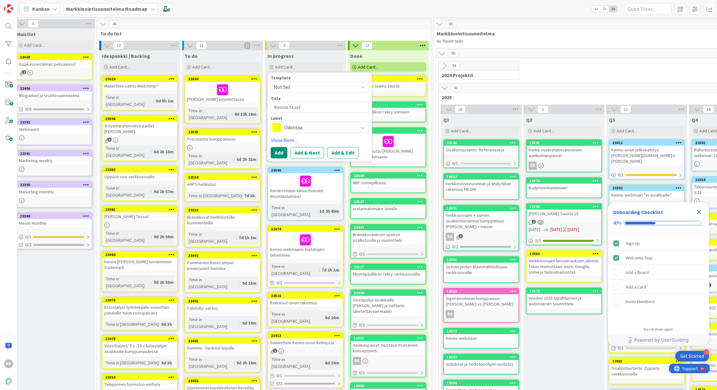
type textarea "x"
type textarea "Kenno Startt"
type textarea "x"
type textarea "Kenno Startti"
type textarea "x"
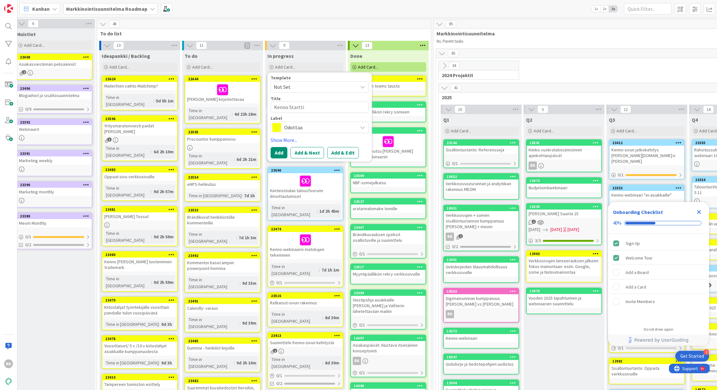
type textarea "Kenno Startti"
type textarea "x"
type textarea "Kenno Startti v"
type textarea "x"
type textarea "Kenno Startti vi"
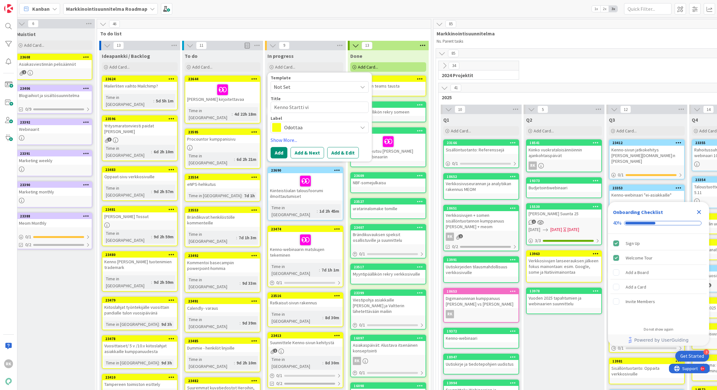
type textarea "x"
type textarea "Kenno Startti vie"
type textarea "x"
type textarea "Kenno Startti vies"
type textarea "x"
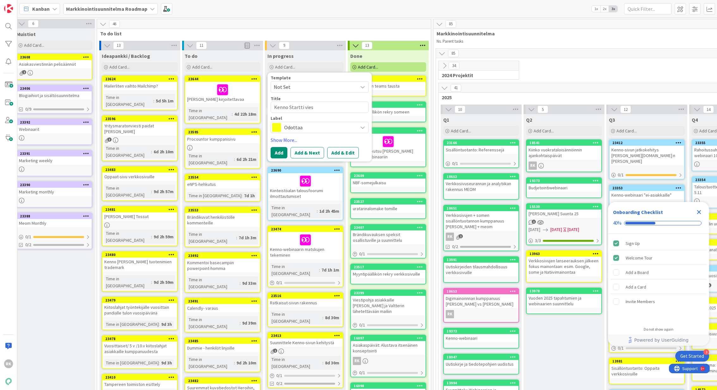
type textarea "Kenno Startti viest"
type textarea "x"
type textarea "Kenno Startti viesti"
type textarea "x"
type textarea "Kenno Startti viestin"
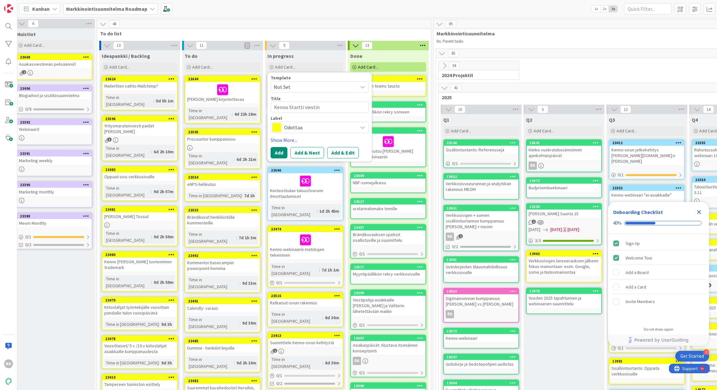
type textarea "x"
type textarea "Kenno Startti viestint"
type textarea "x"
type textarea "Kenno Startti viestintä"
type textarea "x"
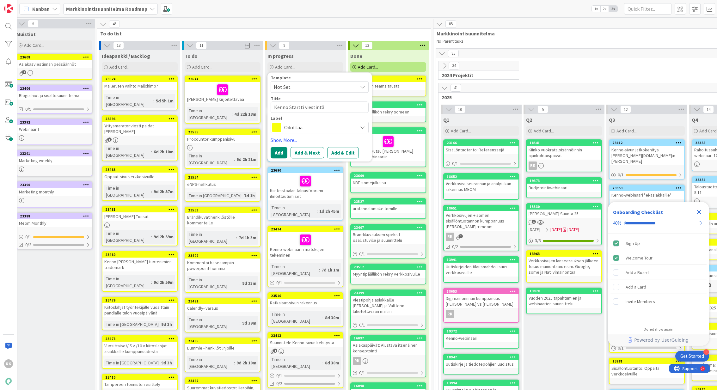
type textarea "Kenno Startti viestintä"
type textarea "x"
type textarea "Kenno Startti viestintä u"
type textarea "x"
type textarea "Kenno Startti viestintä uu"
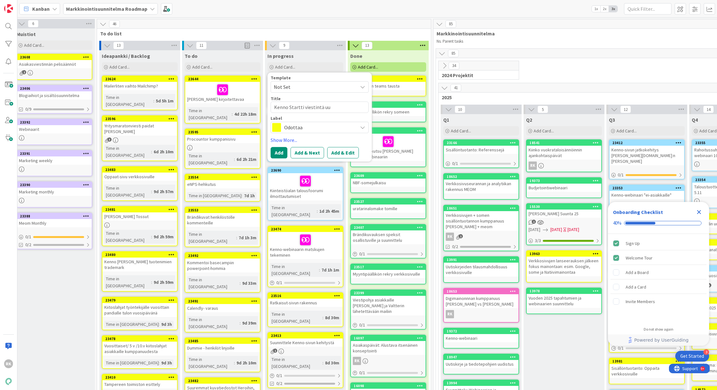
type textarea "x"
type textarea "Kenno Startti viestintä uus"
type textarea "x"
type textarea "Kenno Startti viestintä uusa"
type textarea "x"
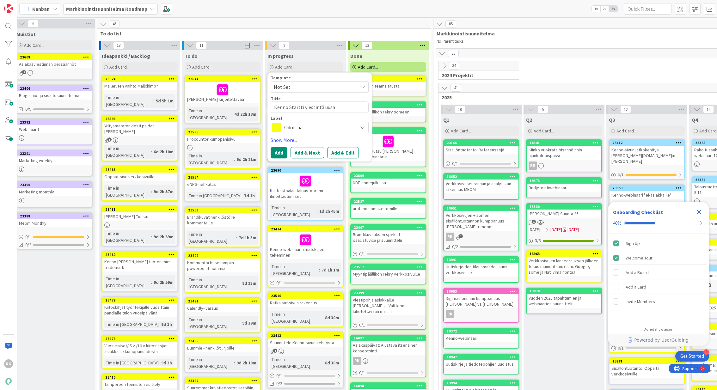
type textarea "Kenno Startti viestintä uusas"
type textarea "x"
type textarea "Kenno Startti viestintä uusasi"
type textarea "x"
type textarea "Kenno Startti viestintä uusasia"
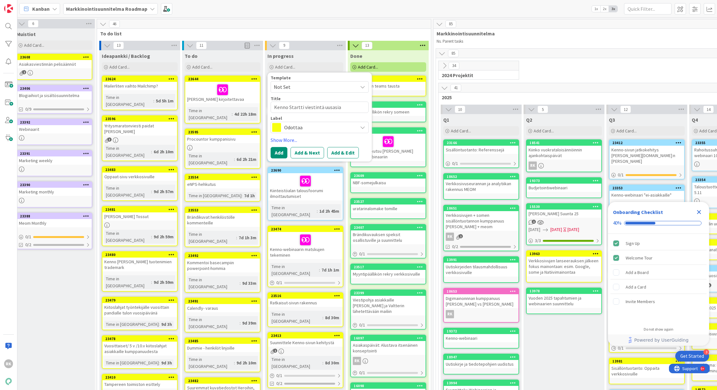
type textarea "x"
type textarea "Kenno Startti viestintä uusasiak"
type textarea "x"
type textarea "Kenno Startti viestintä uusasiakk"
type textarea "x"
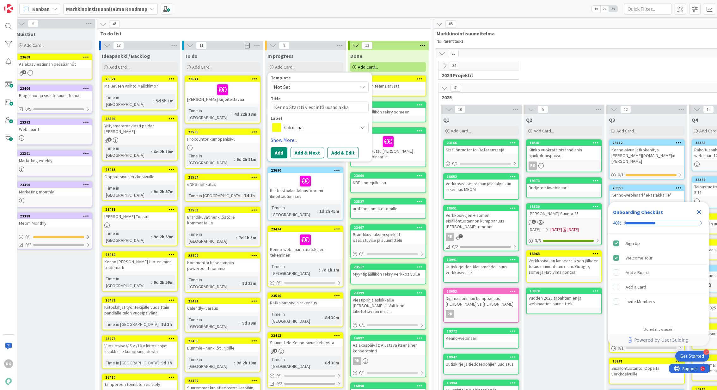
type textarea "Kenno Startti viestintä uusasiakkai"
type textarea "x"
type textarea "Kenno Startti viestintä uusasiakkail"
type textarea "x"
type textarea "Kenno Startti viestintä uusasiakkaill"
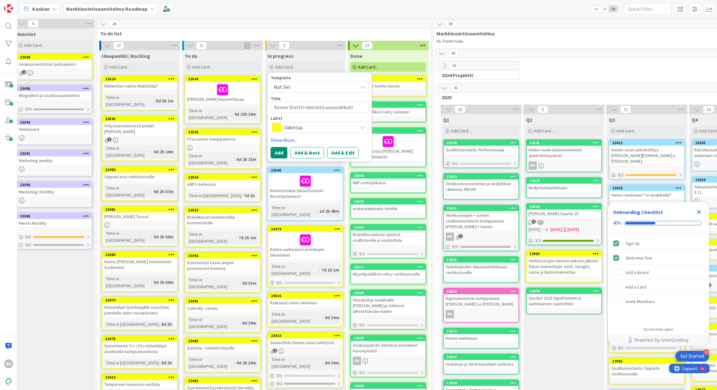
type textarea "x"
type textarea "Kenno Startti viestintä uusasiakkaille"
click at [281, 153] on button "Add" at bounding box center [278, 152] width 17 height 11
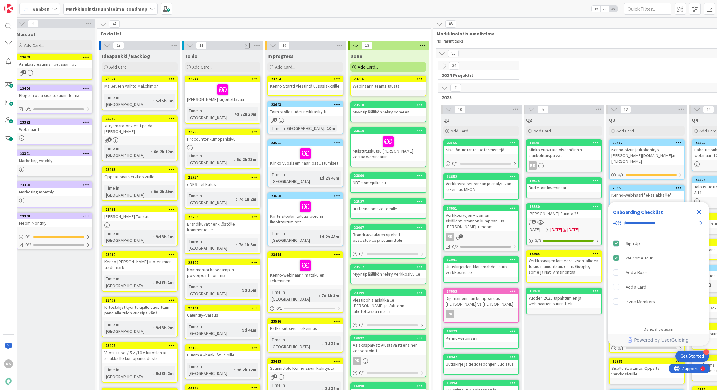
click at [340, 78] on div at bounding box center [336, 79] width 11 height 4
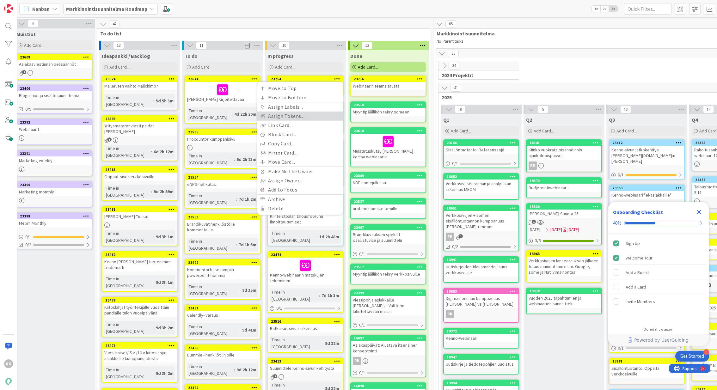
click at [310, 114] on link "Assign Tokens..." at bounding box center [299, 116] width 85 height 9
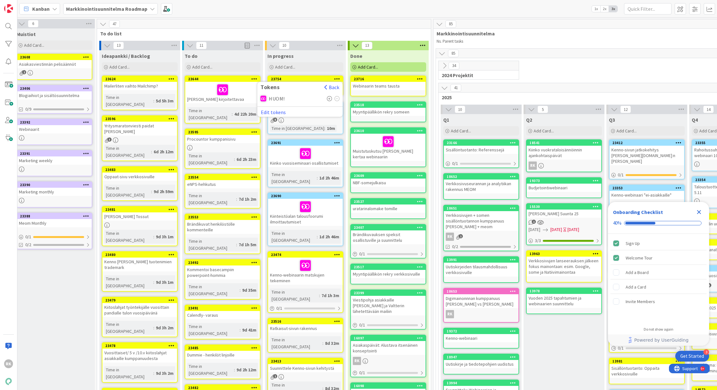
click at [330, 96] on icon at bounding box center [329, 98] width 5 height 5
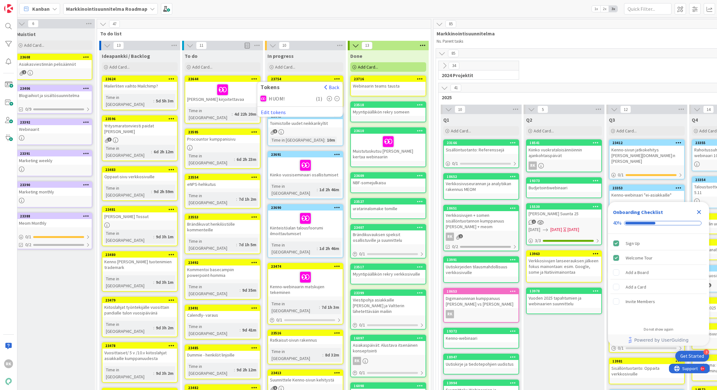
click at [328, 55] on div "In progress" at bounding box center [305, 56] width 76 height 6
click at [581, 62] on div "34 2024 Projektit" at bounding box center [605, 72] width 336 height 22
click at [695, 212] on icon "Close Checklist" at bounding box center [699, 212] width 8 height 8
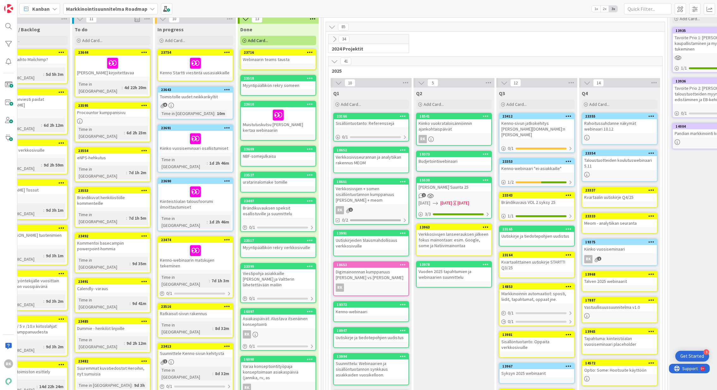
scroll to position [15, 116]
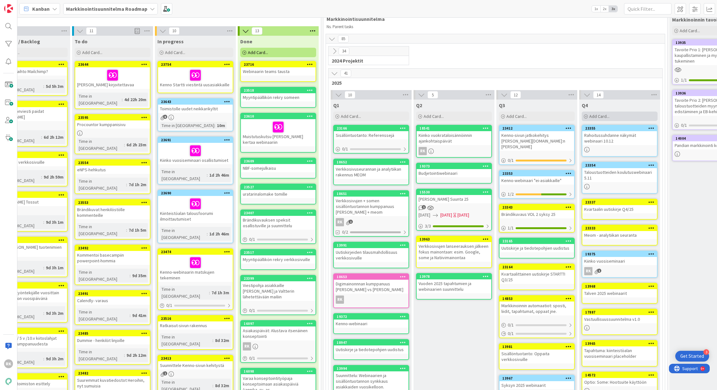
click at [617, 117] on div "Add Card..." at bounding box center [619, 116] width 76 height 9
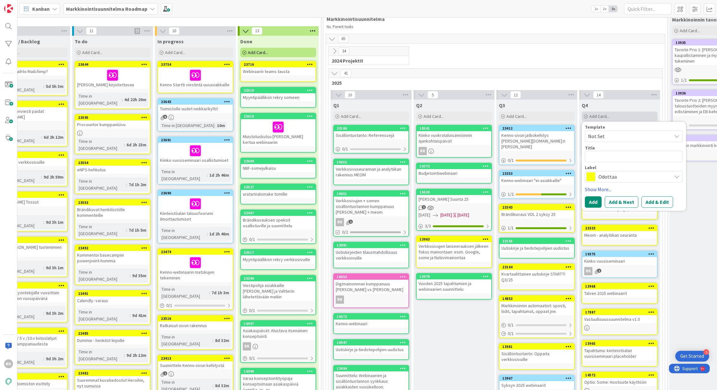
type textarea "x"
type textarea "K"
type textarea "x"
type textarea "Ke"
type textarea "x"
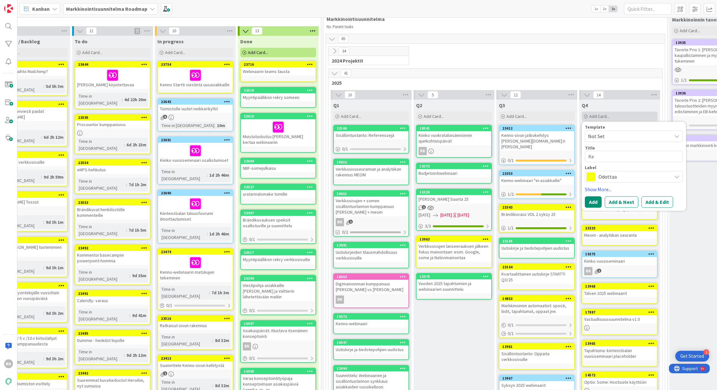
type textarea "Ken"
type textarea "x"
type textarea "Kenn"
type textarea "x"
type textarea "Kenno"
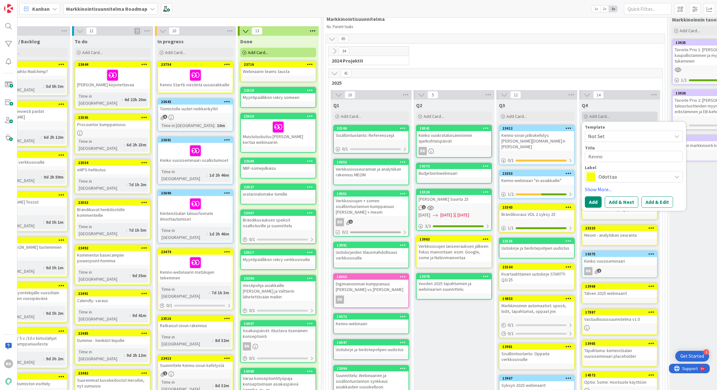
type textarea "x"
type textarea "Kenno"
type textarea "x"
type textarea "Kenno S"
type textarea "x"
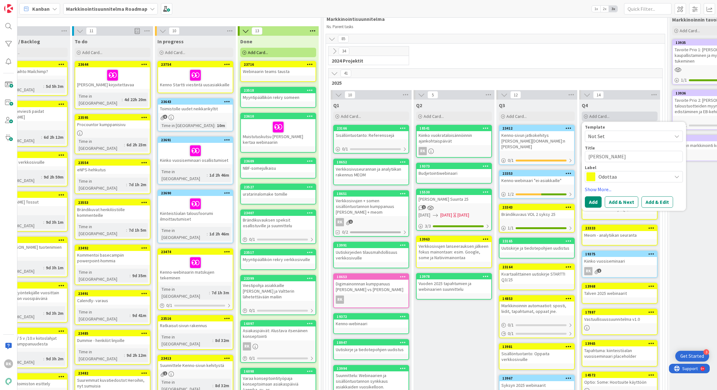
type textarea "Kenno St"
type textarea "x"
type textarea "Kenno Sta"
type textarea "x"
type textarea "Kenno Star"
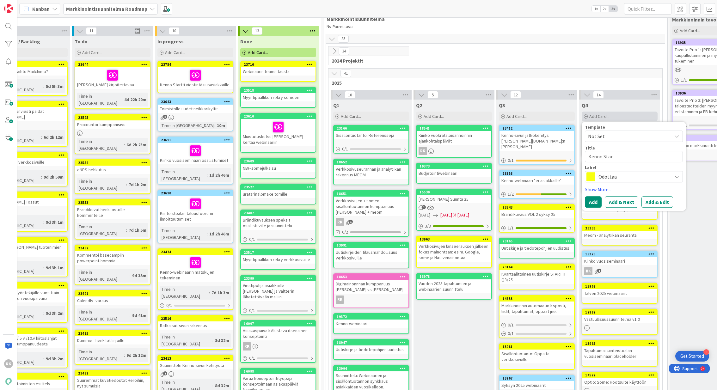
type textarea "x"
type textarea "Kenno Start"
type textarea "x"
type textarea "Kenno Startti"
type textarea "x"
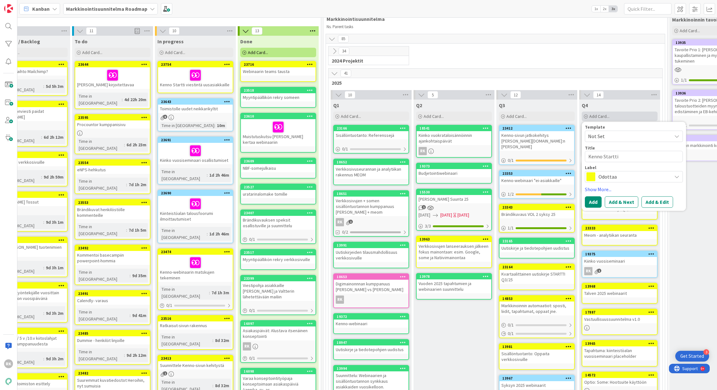
type textarea "Kenno Startti"
type textarea "x"
type textarea "Kenno Startti l"
type textarea "x"
type textarea "Kenno Startti la"
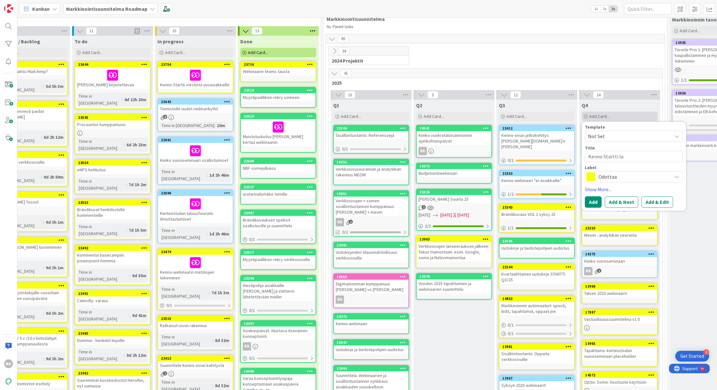
type textarea "x"
type textarea "Kenno Startti lan"
type textarea "x"
type textarea "Kenno Startti lans"
type textarea "x"
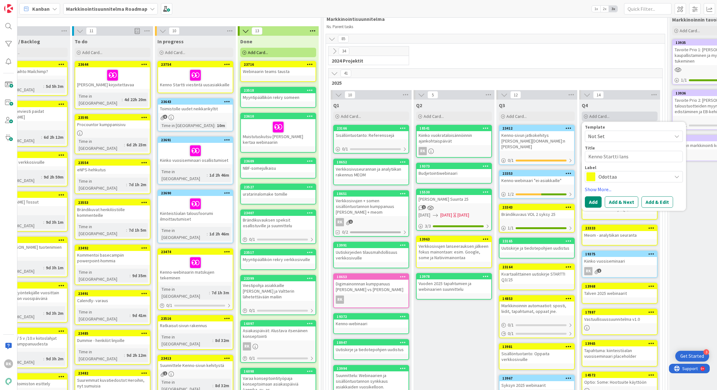
type textarea "Kenno Startti lanse"
type textarea "x"
type textarea "Kenno Startti lanseer"
type textarea "x"
type textarea "Kenno Startti lanseera"
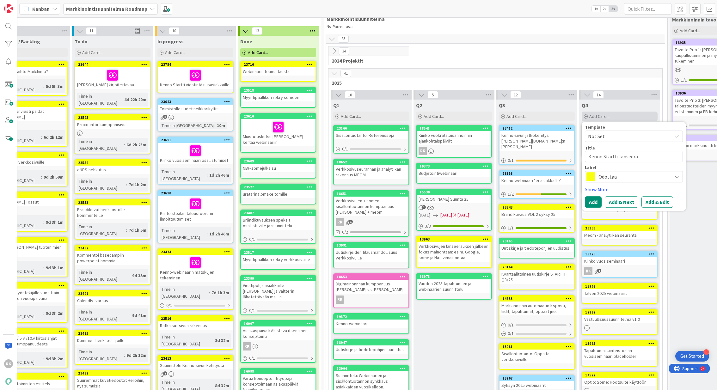
type textarea "x"
type textarea "Kenno Startti lanseerau"
type textarea "x"
type textarea "Kenno Startti lanseeraus"
click at [618, 176] on span "Odottaa" at bounding box center [633, 177] width 70 height 9
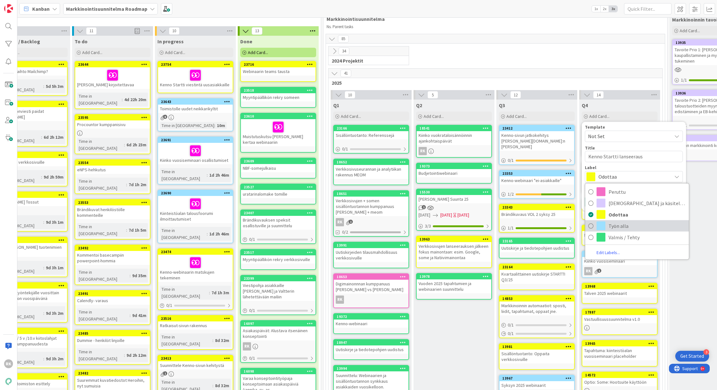
click at [606, 226] on link "Työn alla" at bounding box center [637, 225] width 104 height 11
type textarea "x"
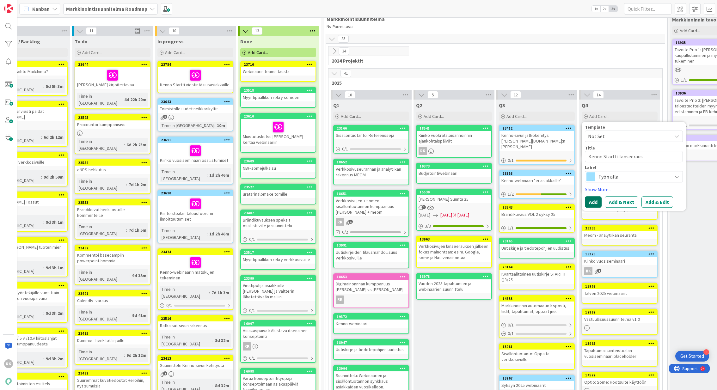
click at [594, 197] on button "Add" at bounding box center [593, 202] width 17 height 11
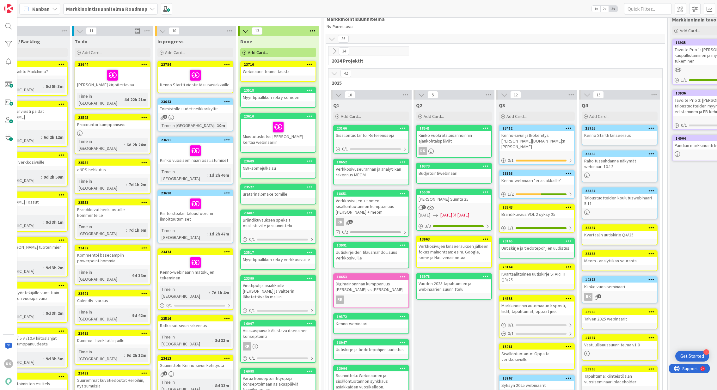
click at [225, 64] on icon at bounding box center [227, 64] width 6 height 4
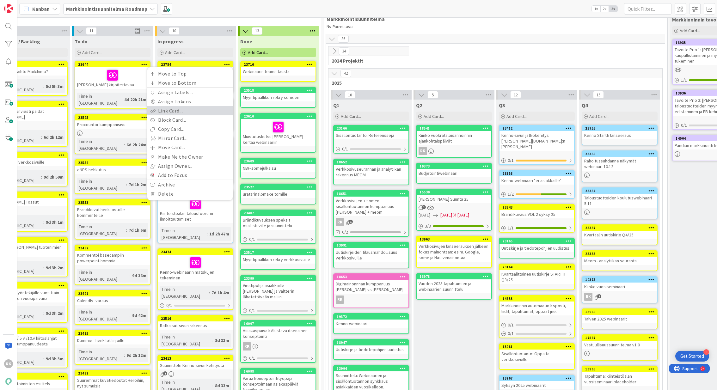
click at [189, 109] on link "Link Card..." at bounding box center [189, 110] width 85 height 9
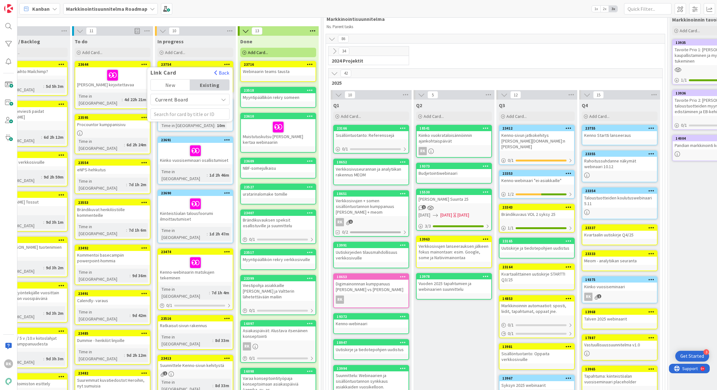
click at [209, 100] on span "Current Board" at bounding box center [184, 99] width 61 height 9
click at [174, 95] on span "Current Board" at bounding box center [184, 99] width 61 height 9
click at [171, 114] on input "text" at bounding box center [189, 113] width 79 height 11
type input "S"
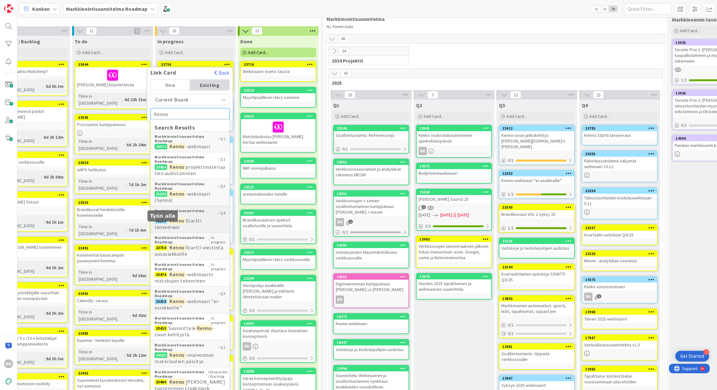
type input "Kenno"
click at [171, 225] on mark "Kenno" at bounding box center [176, 220] width 17 height 8
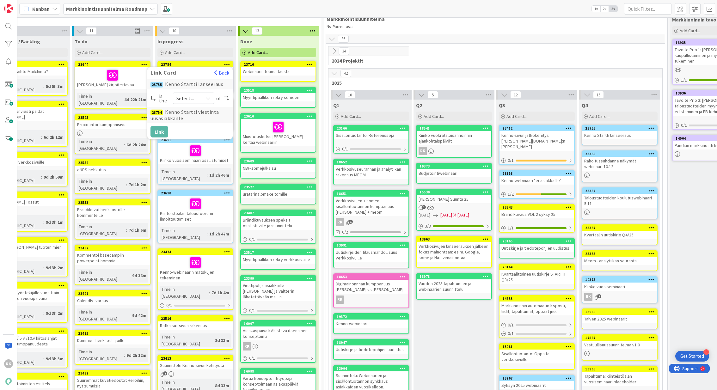
click at [205, 99] on div "Select..." at bounding box center [193, 98] width 41 height 11
click at [191, 124] on link "child" at bounding box center [209, 124] width 72 height 11
click at [199, 96] on span "child" at bounding box center [191, 98] width 17 height 9
click at [196, 114] on span "parent" at bounding box center [217, 112] width 49 height 9
click at [159, 130] on button "Link" at bounding box center [159, 131] width 18 height 11
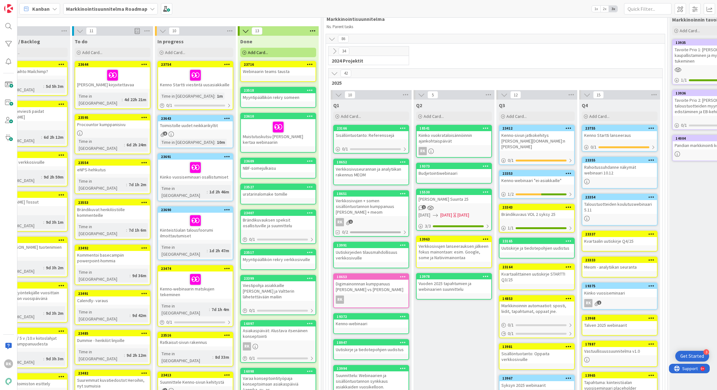
click at [264, 55] on div "Add Card..." at bounding box center [278, 52] width 76 height 9
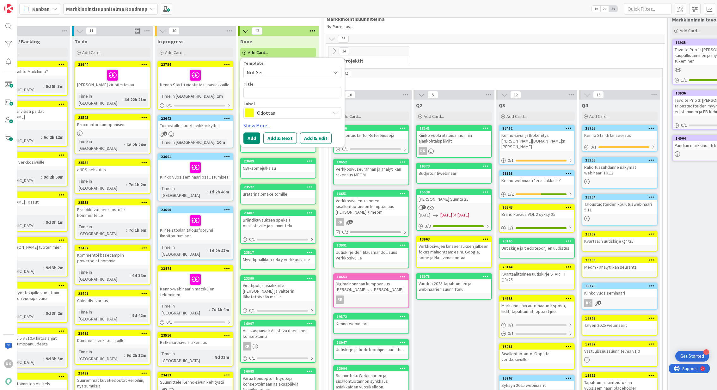
type textarea "x"
type textarea "K"
type textarea "x"
type textarea "Ke"
type textarea "x"
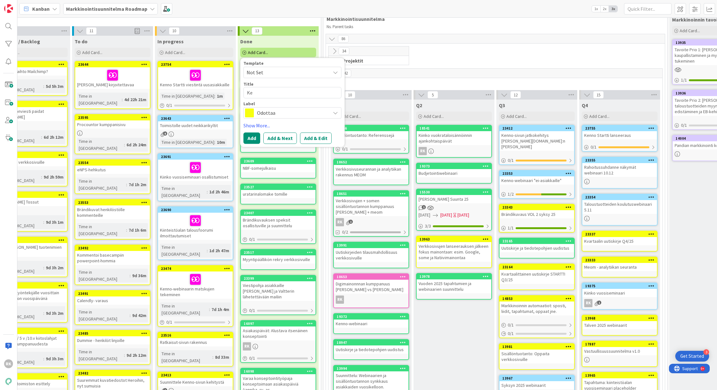
type textarea "Ken"
type textarea "x"
type textarea "Kenn"
type textarea "x"
type textarea "Kenno"
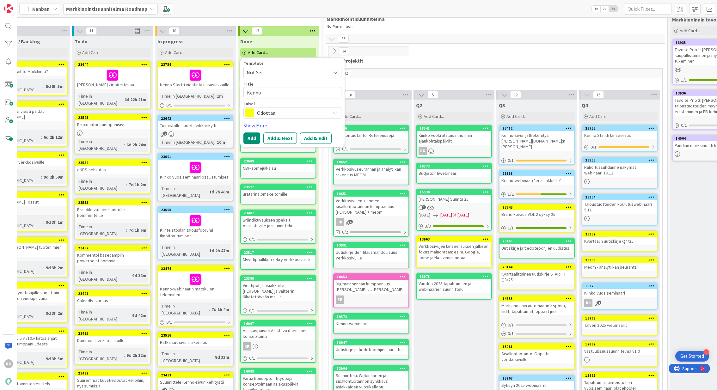
type textarea "x"
type textarea "Kenno"
type textarea "x"
type textarea "Kenno S"
type textarea "x"
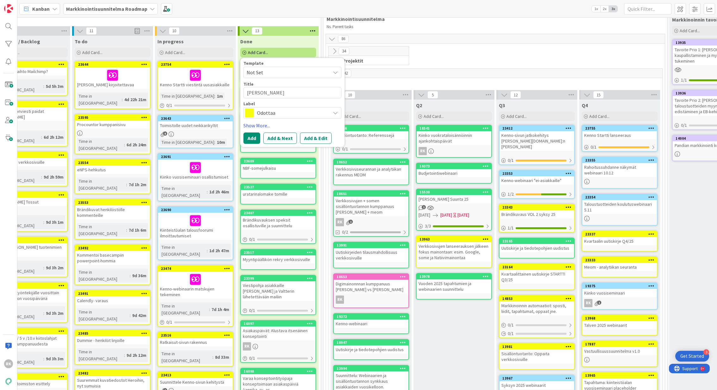
type textarea "Kenno St"
type textarea "x"
type textarea "Kenno Sta"
type textarea "x"
type textarea "Kenno Start"
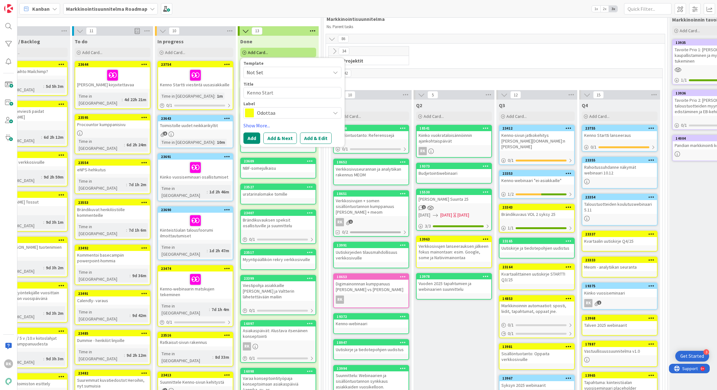
type textarea "x"
type textarea "Kenno Starty"
type textarea "x"
type textarea "Kenno Starty"
type textarea "x"
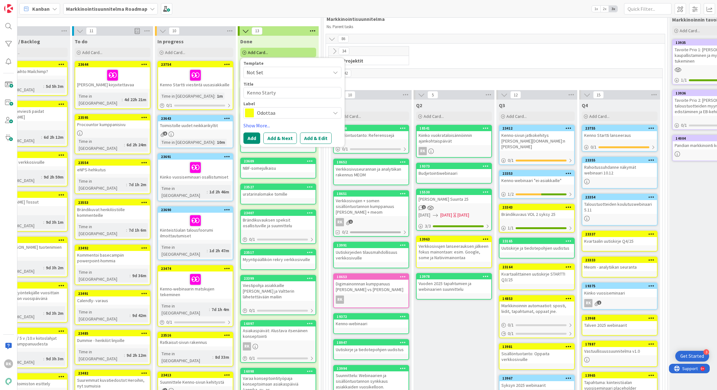
type textarea "Kenno Starty"
type textarea "x"
type textarea "Kenno Start"
type textarea "x"
type textarea "Kenno Start"
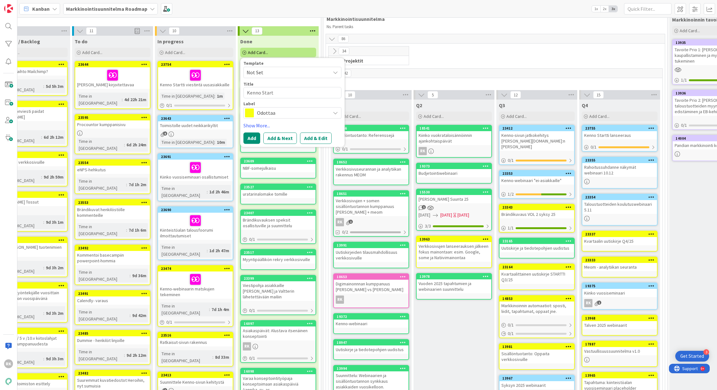
type textarea "x"
type textarea "Kenno Start p"
type textarea "x"
type textarea "Kenno Start pr"
type textarea "x"
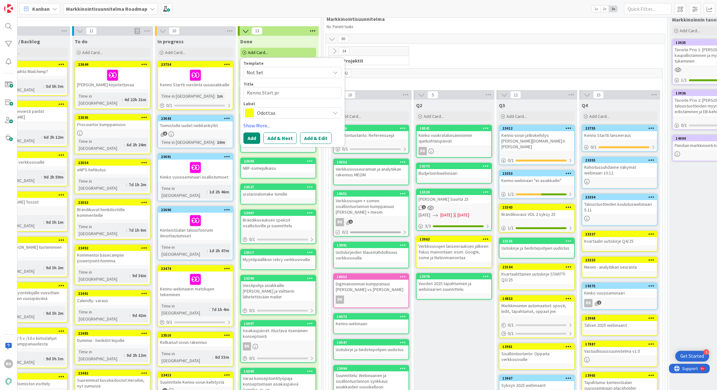
type textarea "Kenno Start pro"
type textarea "x"
type textarea "Kenno Start prom"
type textarea "x"
type textarea "Kenno Start promo"
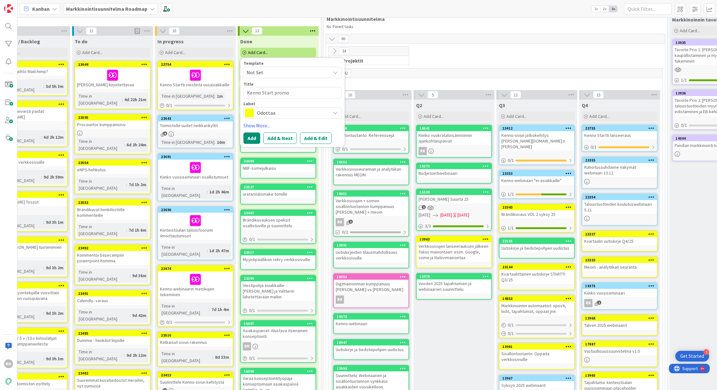
type textarea "x"
type textarea "Kenno Start promov"
type textarea "x"
type textarea "Kenno Start promovi"
type textarea "x"
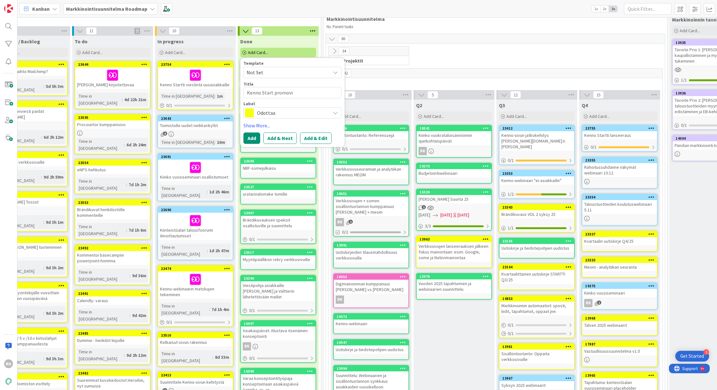
type textarea "Kenno Start promovid"
type textarea "x"
type textarea "Kenno Start promovideo"
type textarea "x"
type textarea "Kenno Start promovideop"
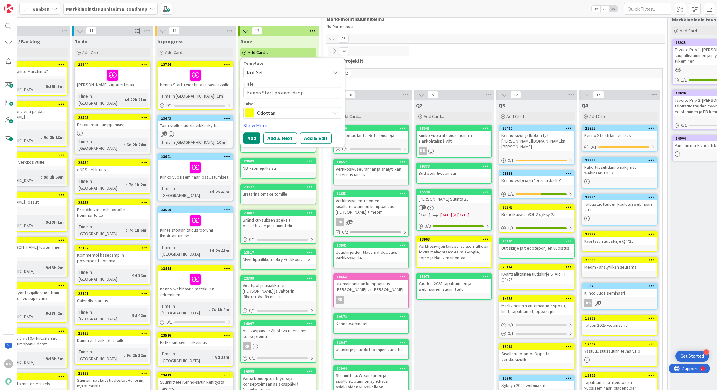
type textarea "x"
type textarea "Kenno Start promovideo"
click at [270, 94] on textarea "Kenno Start promovideo" at bounding box center [292, 92] width 98 height 11
type textarea "x"
type textarea "Kenno Startti promovideo"
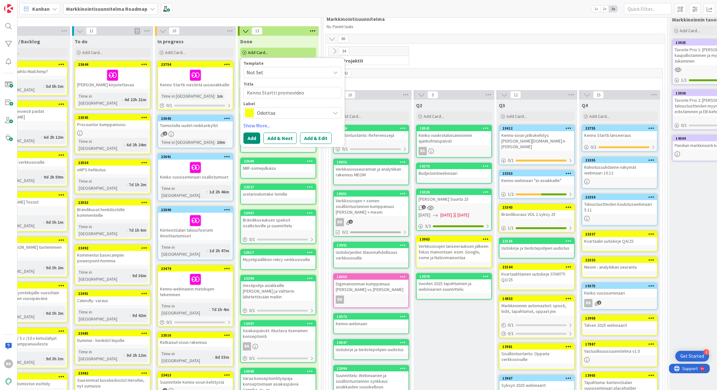
type textarea "x"
type textarea "Kenno Startti promovideo"
click at [253, 139] on button "Add" at bounding box center [251, 137] width 17 height 11
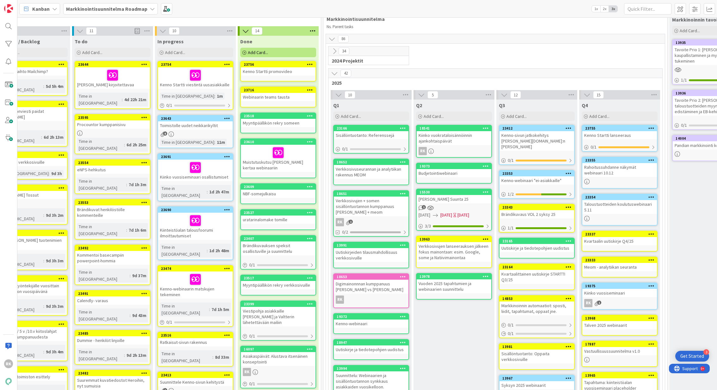
click at [310, 65] on icon at bounding box center [310, 64] width 6 height 4
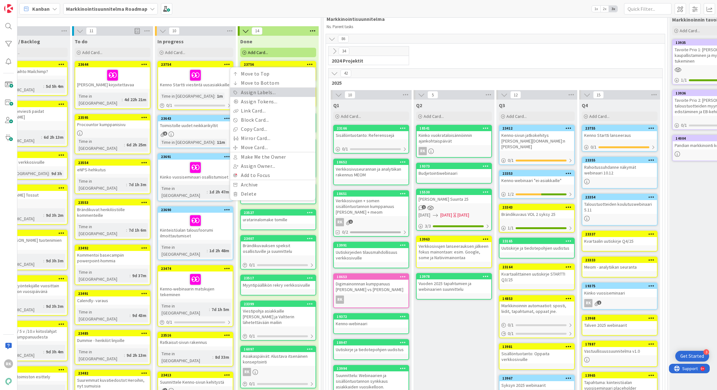
click at [272, 91] on link "Assign Labels..." at bounding box center [272, 92] width 85 height 9
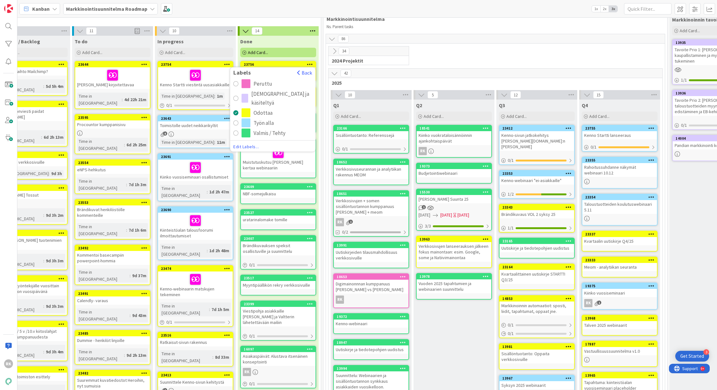
click at [237, 132] on div "radio" at bounding box center [235, 132] width 5 height 5
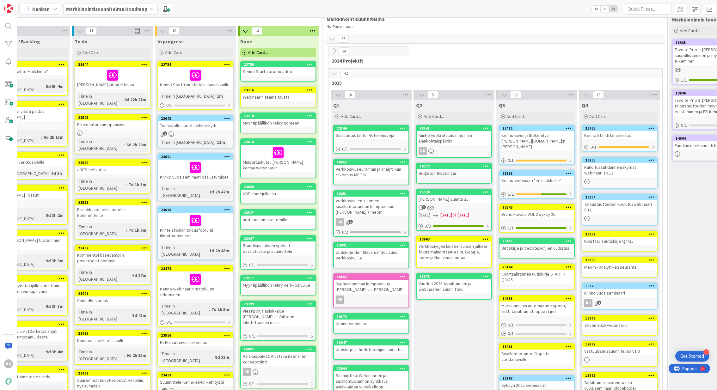
click at [310, 64] on icon at bounding box center [310, 64] width 6 height 4
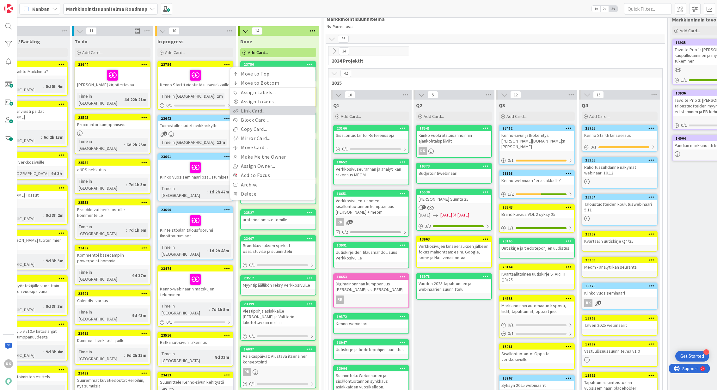
click at [278, 107] on link "Link Card..." at bounding box center [272, 110] width 85 height 9
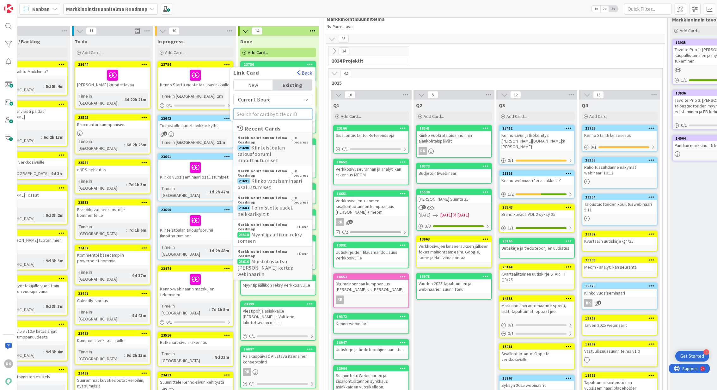
click at [270, 112] on input "text" at bounding box center [272, 113] width 79 height 11
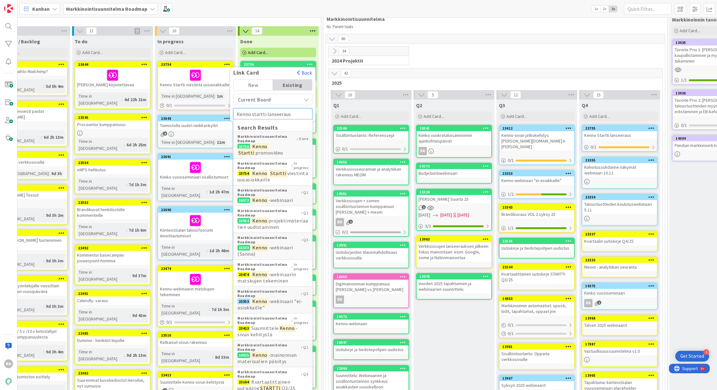
click at [253, 114] on input "Kenno startti lanseeraus" at bounding box center [272, 113] width 79 height 11
type input "Kenno Startti lanseeraus"
click at [274, 104] on div "Current Board" at bounding box center [272, 99] width 79 height 11
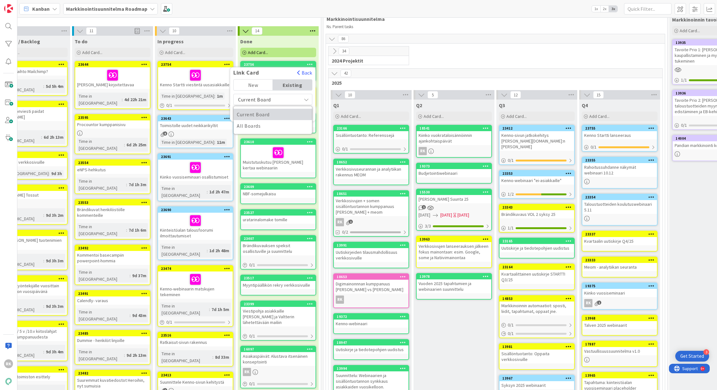
click at [269, 111] on span "Current Board" at bounding box center [273, 114] width 72 height 9
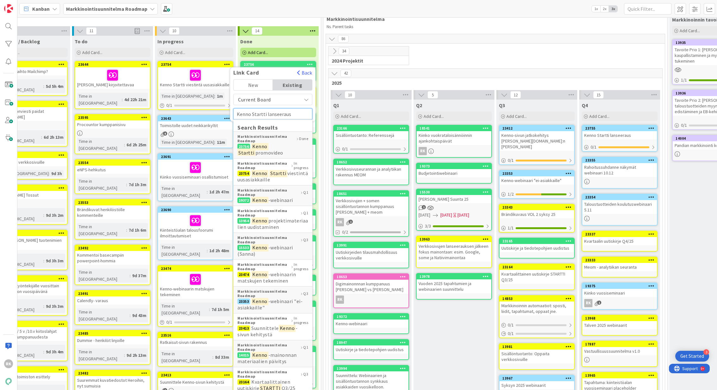
click at [282, 112] on input "Kenno Startti lanseeraus" at bounding box center [272, 113] width 79 height 11
click at [299, 72] on span "button" at bounding box center [298, 72] width 3 height 5
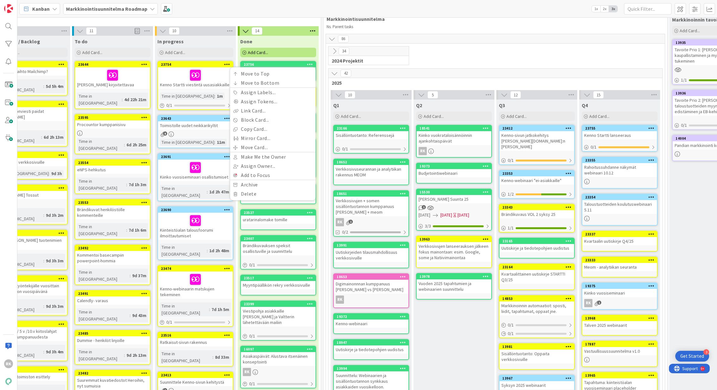
click at [350, 86] on div "42 2025 10 Q1 Add Card... 23166 Sisällöntuotanto: Referenssejä 0 / 1 18652 Verk…" at bounding box center [495, 341] width 334 height 546
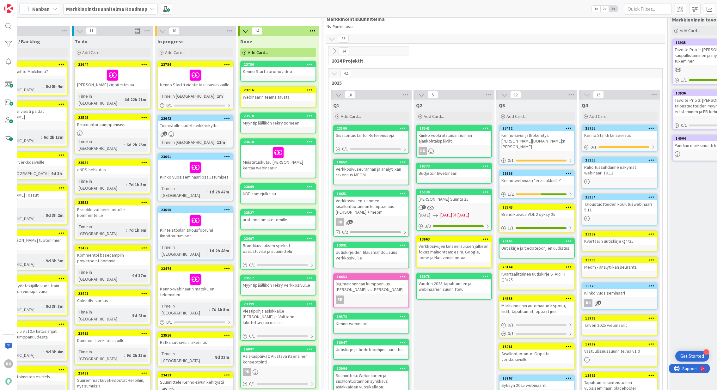
click at [284, 75] on div "23756 Move to Top Move to Bottom Assign Labels... Assign Tokens... Link Card...…" at bounding box center [278, 71] width 76 height 21
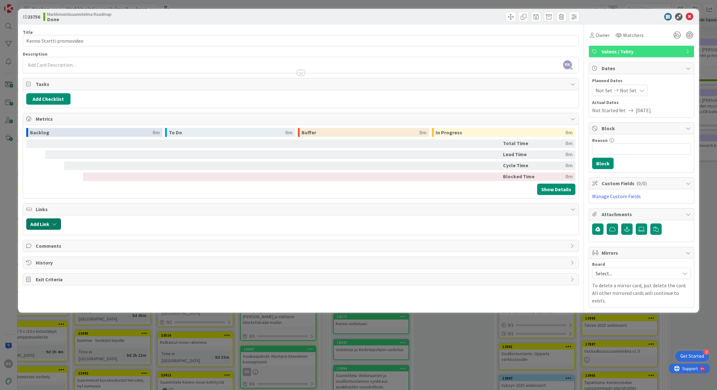
click at [48, 220] on button "Add Link" at bounding box center [43, 223] width 35 height 11
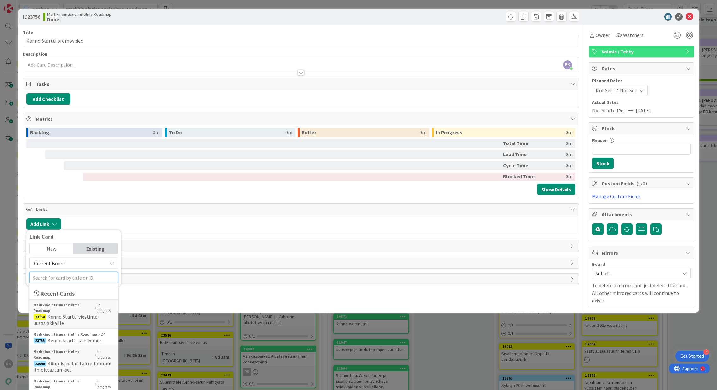
click at [42, 277] on input "text" at bounding box center [73, 277] width 88 height 11
click at [72, 337] on span "Kenno Startti lanseeraus" at bounding box center [74, 340] width 54 height 6
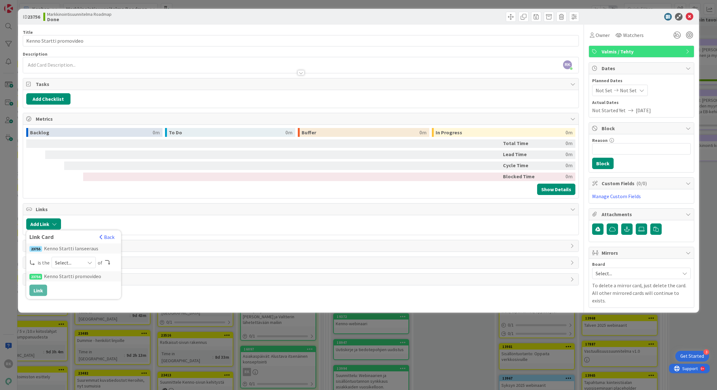
click at [88, 260] on icon at bounding box center [89, 262] width 5 height 5
click at [87, 274] on span "parent" at bounding box center [106, 277] width 71 height 9
click at [36, 292] on button "Link" at bounding box center [38, 290] width 18 height 11
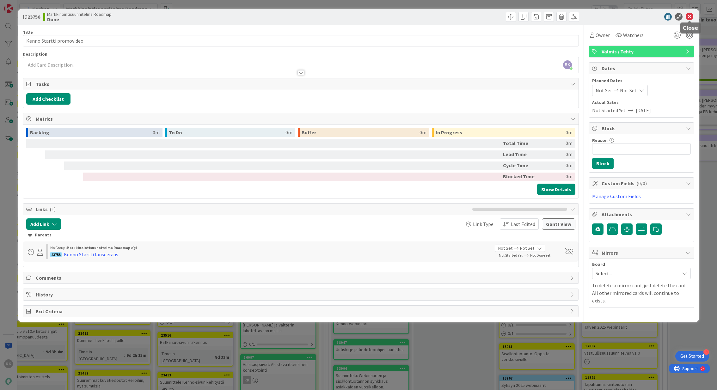
click at [689, 17] on icon at bounding box center [689, 17] width 8 height 8
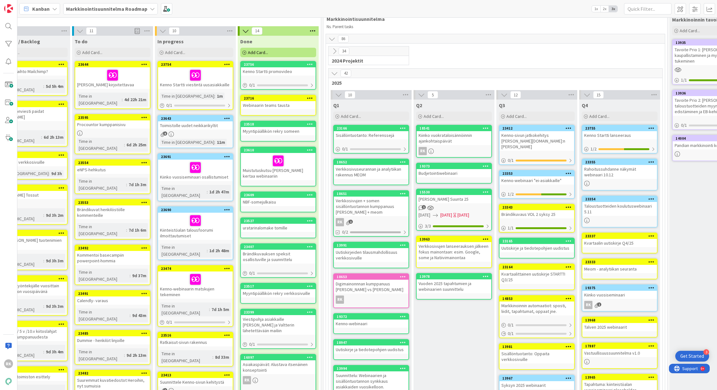
click at [308, 100] on icon at bounding box center [310, 98] width 6 height 4
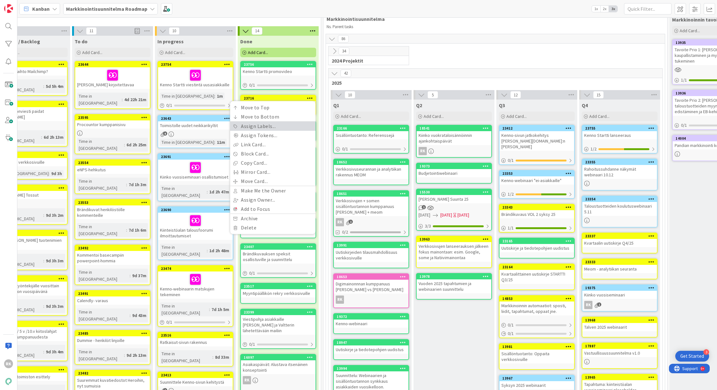
click at [271, 126] on link "Assign Labels..." at bounding box center [272, 126] width 85 height 9
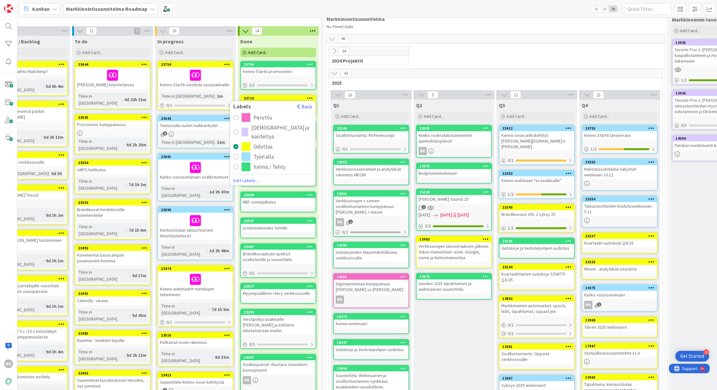
click at [233, 166] on div "radio" at bounding box center [235, 166] width 5 height 5
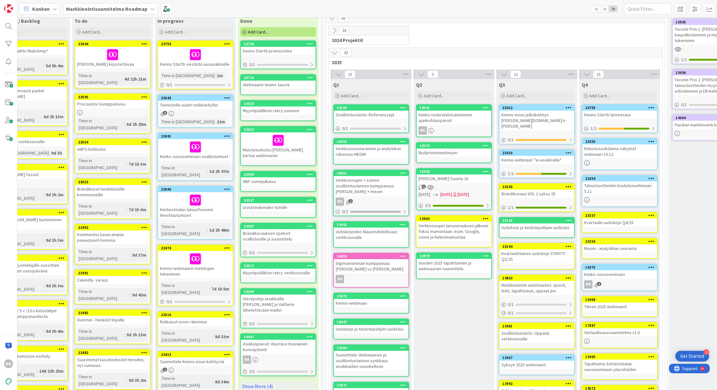
scroll to position [37, 116]
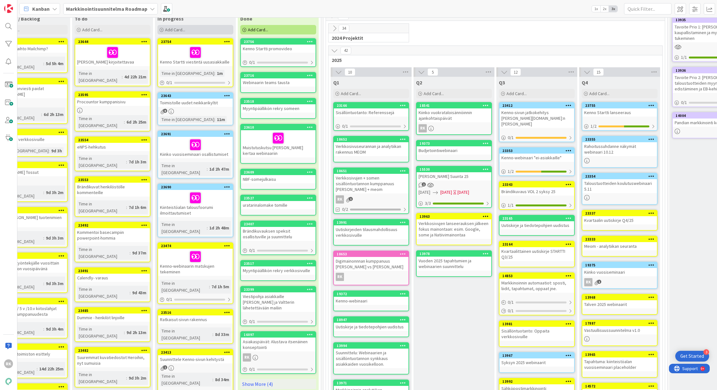
click at [217, 30] on div "Add Card..." at bounding box center [195, 29] width 76 height 9
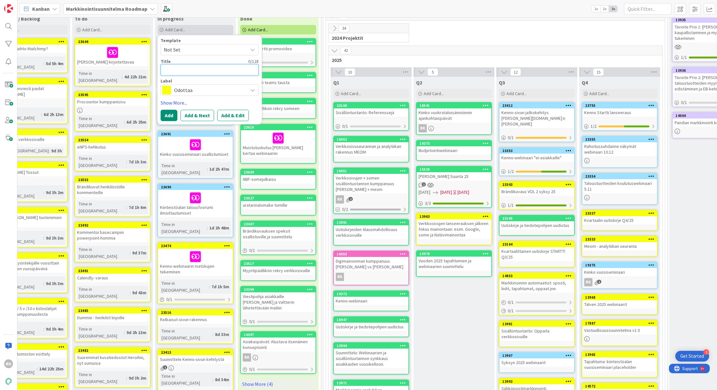
type textarea "x"
type textarea "K"
type textarea "x"
click at [235, 116] on button "Add & Edit" at bounding box center [233, 115] width 32 height 11
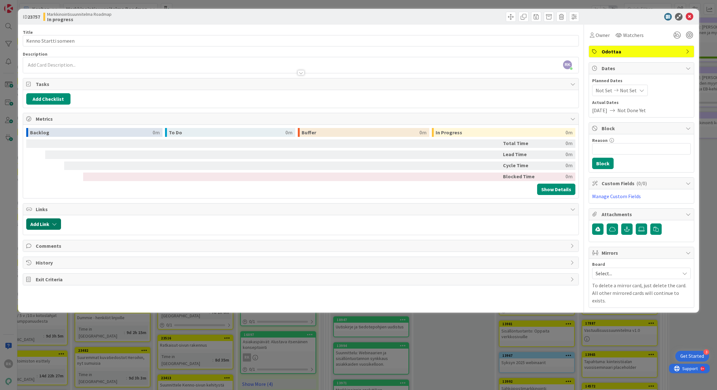
click at [52, 224] on icon "button" at bounding box center [54, 223] width 5 height 5
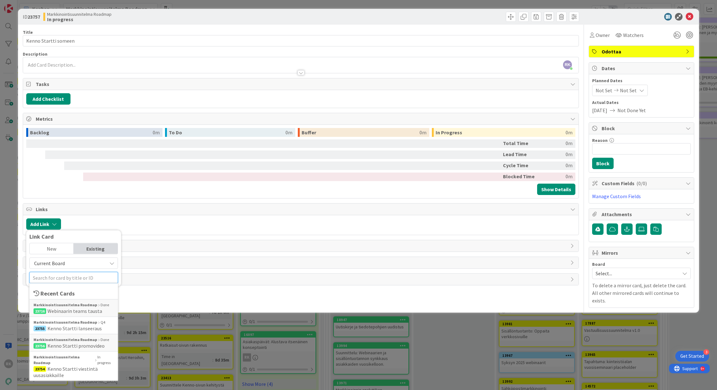
click at [50, 272] on input "text" at bounding box center [73, 277] width 88 height 11
click at [47, 325] on span "Kenno Startti lanseeraus" at bounding box center [74, 328] width 54 height 6
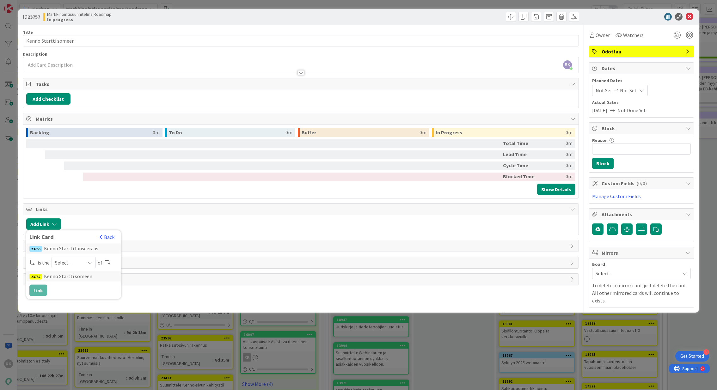
click at [83, 259] on div "Select..." at bounding box center [74, 262] width 44 height 11
click at [80, 276] on span "parent" at bounding box center [106, 277] width 71 height 9
click at [39, 290] on button "Link" at bounding box center [38, 290] width 18 height 11
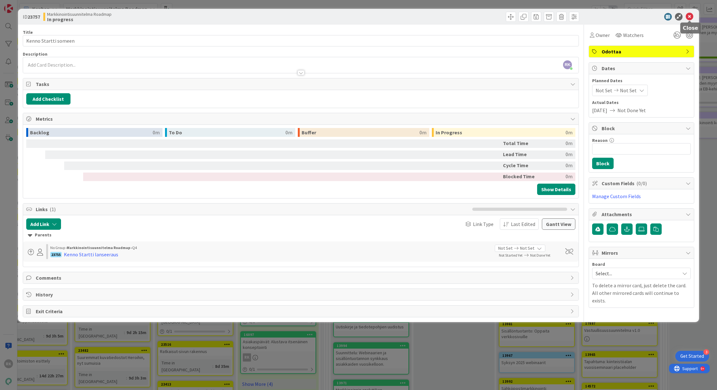
click at [689, 16] on icon at bounding box center [689, 17] width 8 height 8
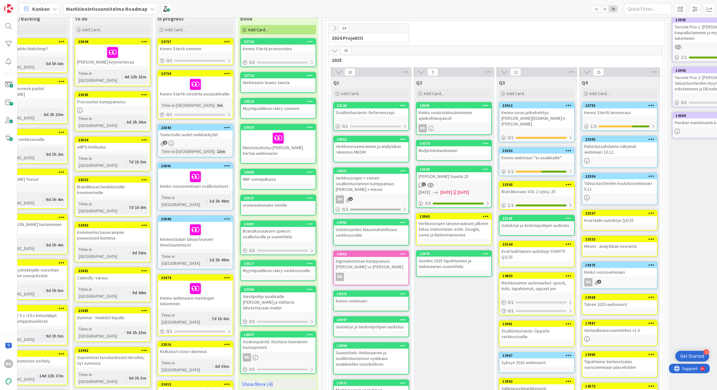
click at [130, 51] on div at bounding box center [112, 52] width 71 height 13
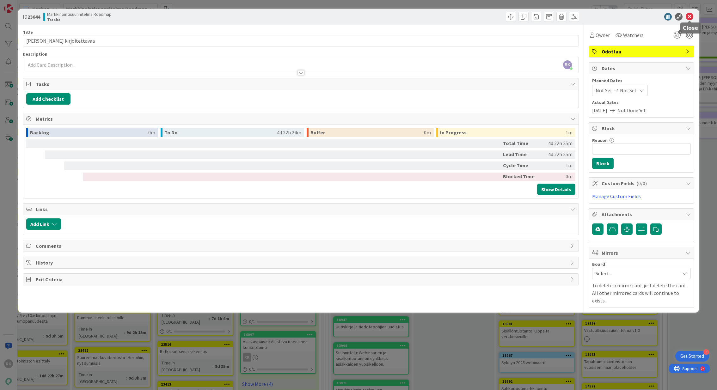
click at [688, 17] on icon at bounding box center [689, 17] width 8 height 8
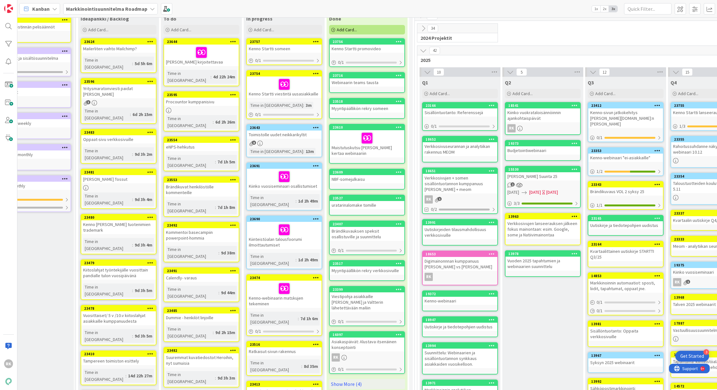
scroll to position [37, 25]
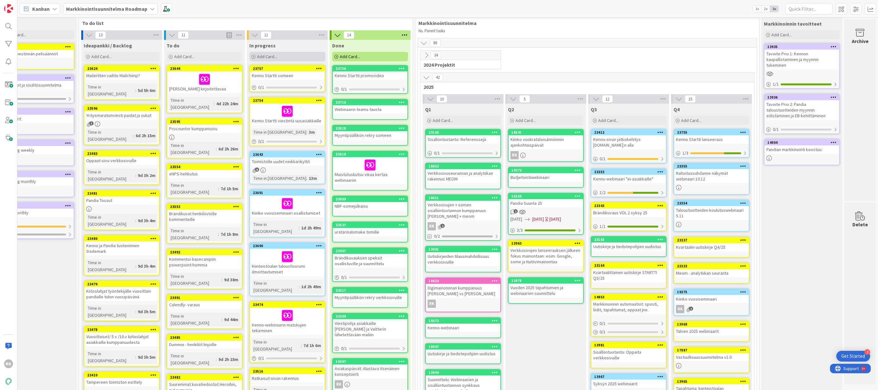
scroll to position [0, 25]
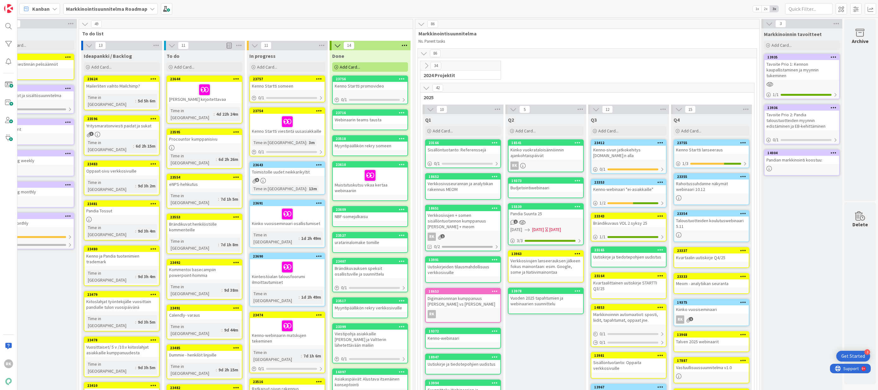
click at [372, 66] on div "Add Card..." at bounding box center [370, 66] width 76 height 9
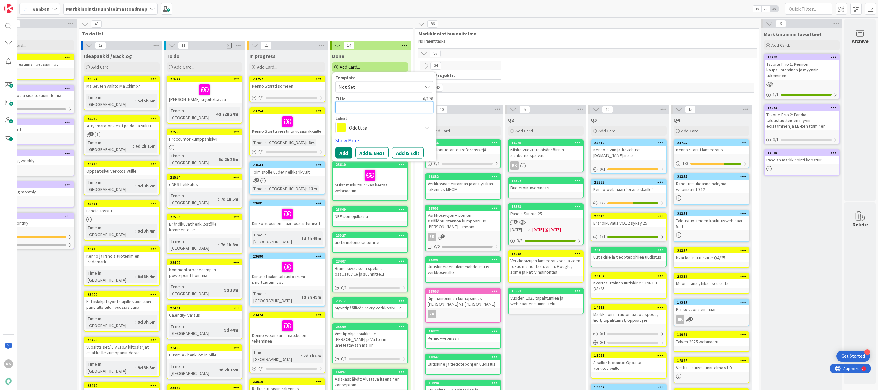
type textarea "T"
type textarea "x"
type textarea "Ti"
type textarea "x"
type textarea "Tie"
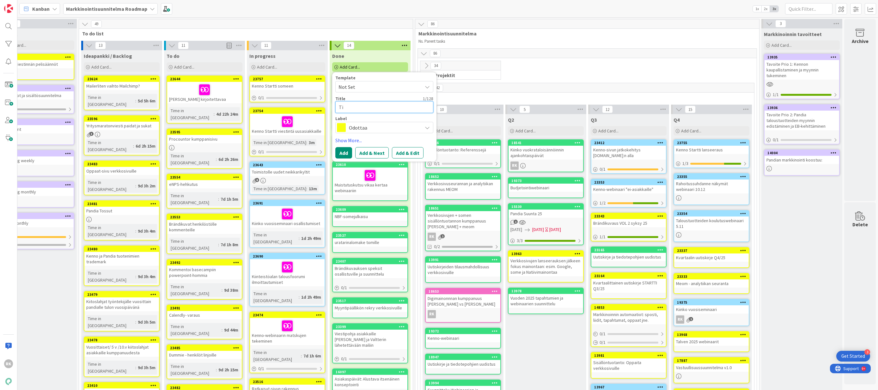
type textarea "x"
type textarea "Tied"
type textarea "x"
type textarea "Tiedo"
type textarea "x"
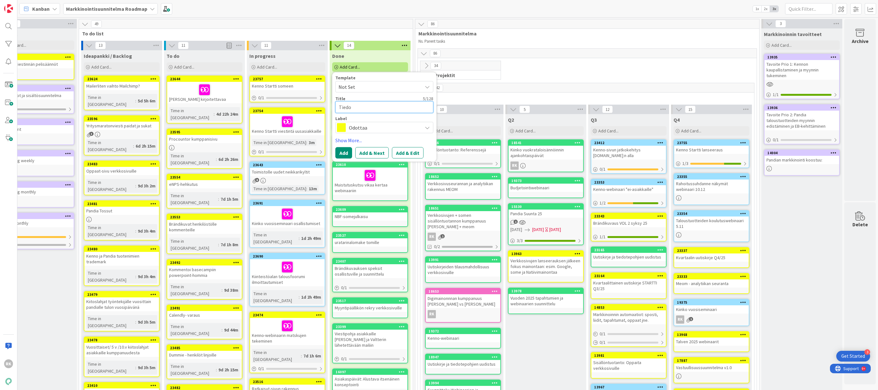
type textarea "Tiedot"
type textarea "x"
type textarea "Tiedott"
type textarea "x"
type textarea "Tiedotte"
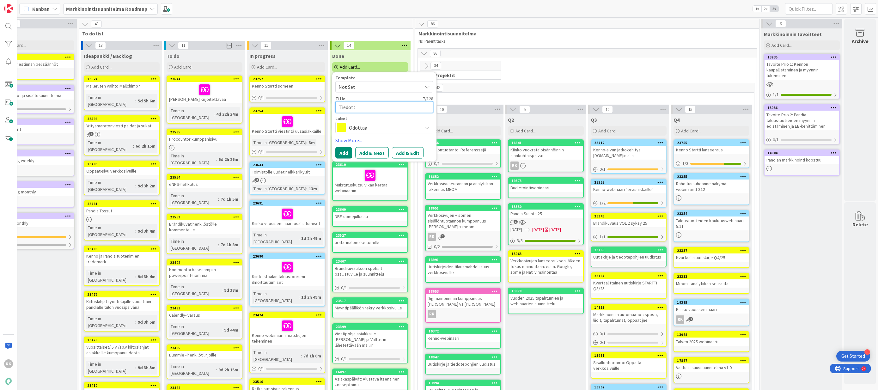
type textarea "x"
type textarea "Tiedottee"
type textarea "x"
type textarea "Tiedotteen"
type textarea "x"
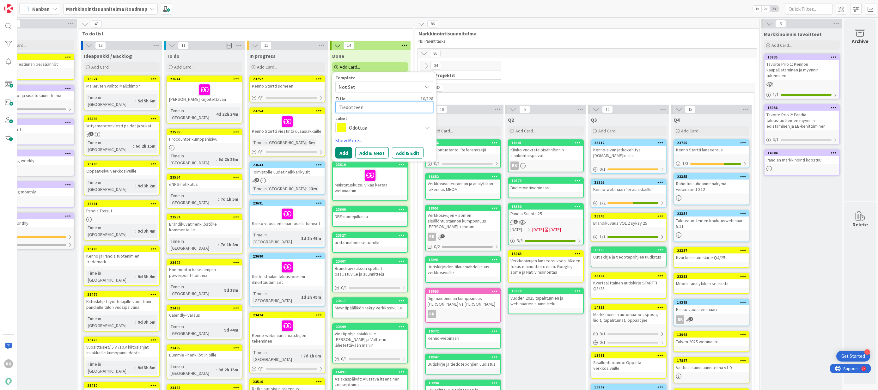
type textarea "Tiedotteen"
type textarea "x"
type textarea "Tiedotteen k"
type textarea "x"
type textarea "Tiedotteen ko"
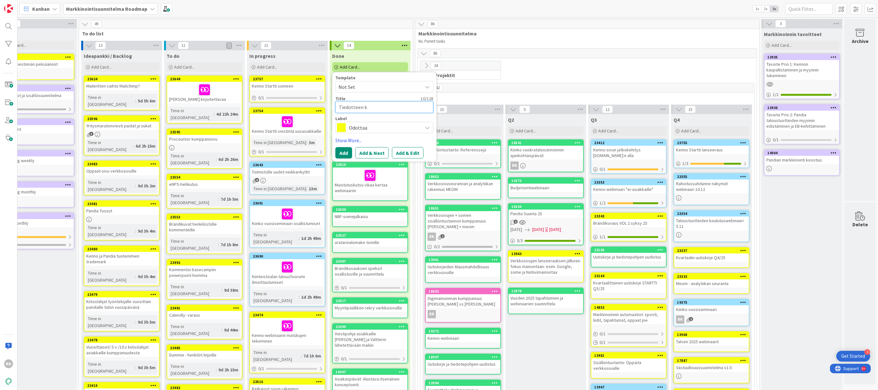
type textarea "x"
type textarea "Tiedotteen kom"
type textarea "x"
type textarea "Tiedotteen komm"
type textarea "x"
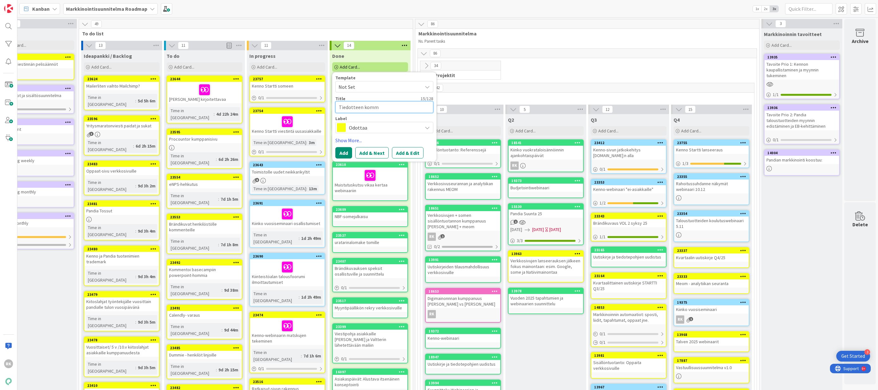
type textarea "Tiedotteen komme"
type textarea "x"
type textarea "Tiedotteen kommen"
type textarea "x"
type textarea "Tiedotteen komment"
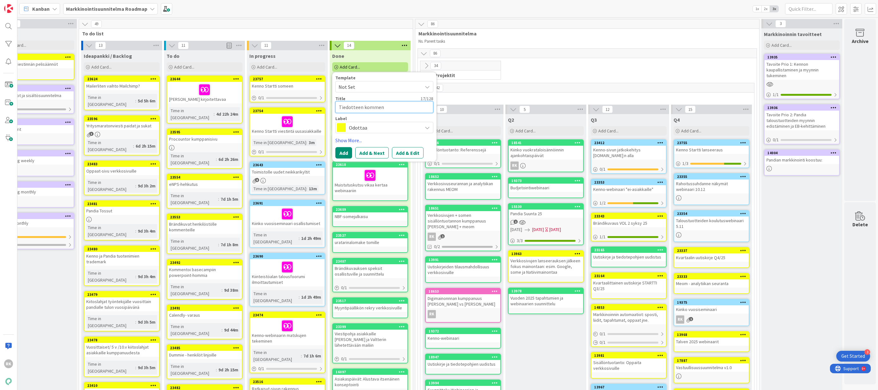
type textarea "x"
type textarea "Tiedotteen kommento"
type textarea "x"
type textarea "Tiedotteen kommentoi"
type textarea "x"
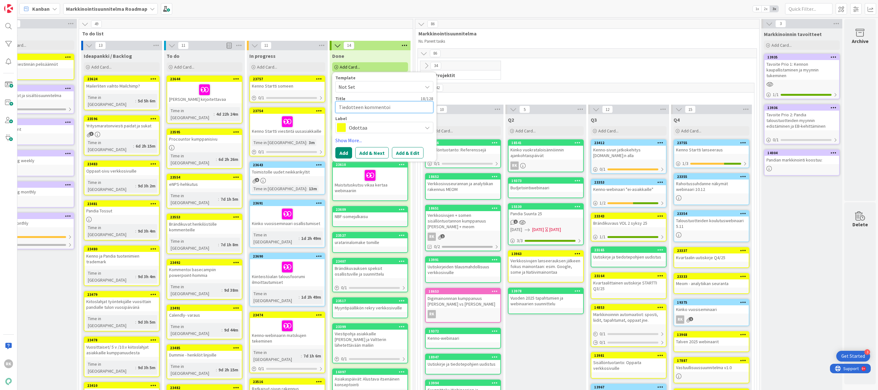
type textarea "Tiedotteen kommentoit"
type textarea "x"
type textarea "Tiedotteen kommentoitn"
type textarea "x"
type textarea "Tiedotteen kommentoit"
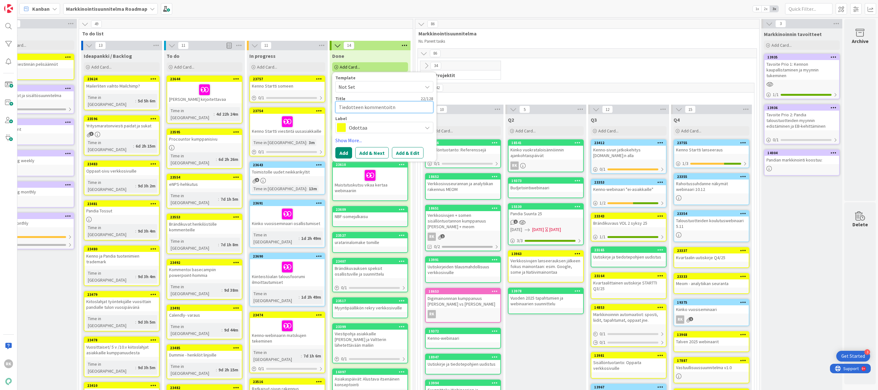
type textarea "x"
type textarea "Tiedotteen kommentoi"
type textarea "x"
type textarea "Tiedotteen kommentoin"
type textarea "x"
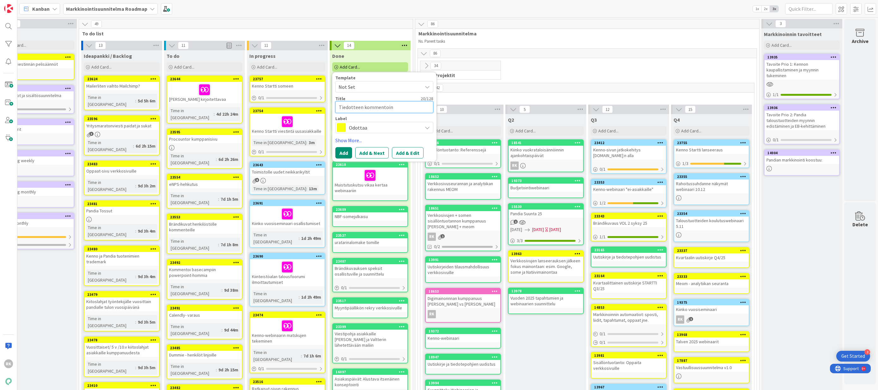
type textarea "Tiedotteen kommentoint"
type textarea "x"
type textarea "Tiedotteen kommentointi"
type textarea "x"
type textarea "Tiedotteen kommentointi"
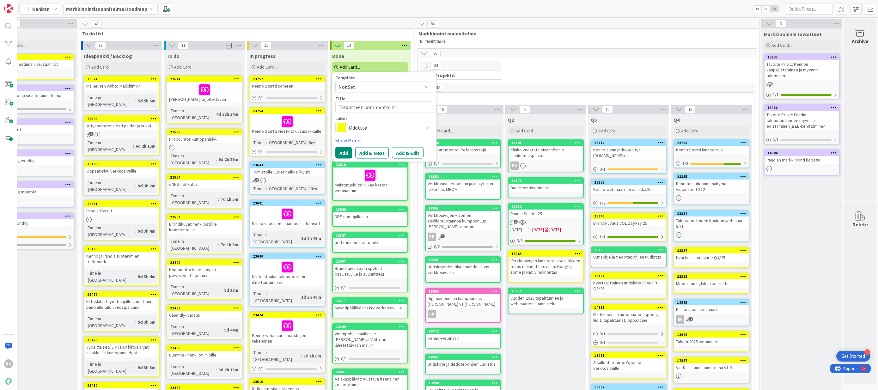
click at [363, 124] on span "Odottaa" at bounding box center [384, 127] width 70 height 9
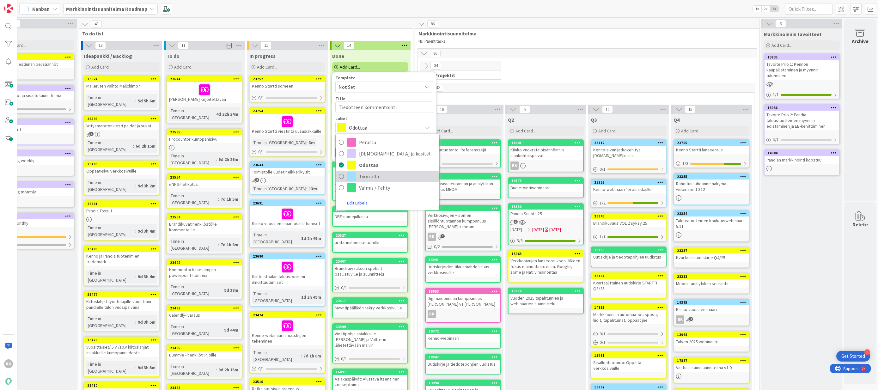
click at [384, 182] on link "Työn alla" at bounding box center [388, 176] width 104 height 11
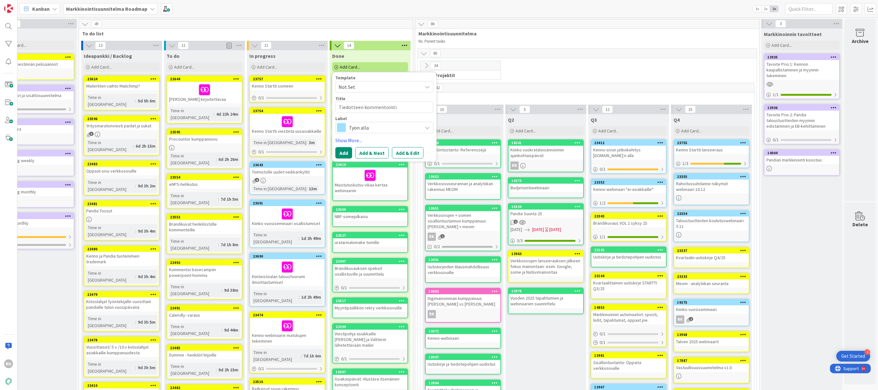
click at [359, 128] on span "Työn alla" at bounding box center [384, 127] width 70 height 9
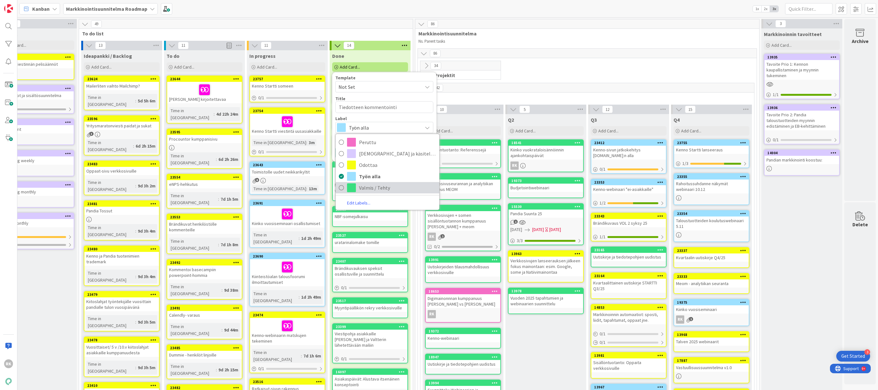
click at [347, 186] on span at bounding box center [351, 187] width 9 height 9
type textarea "x"
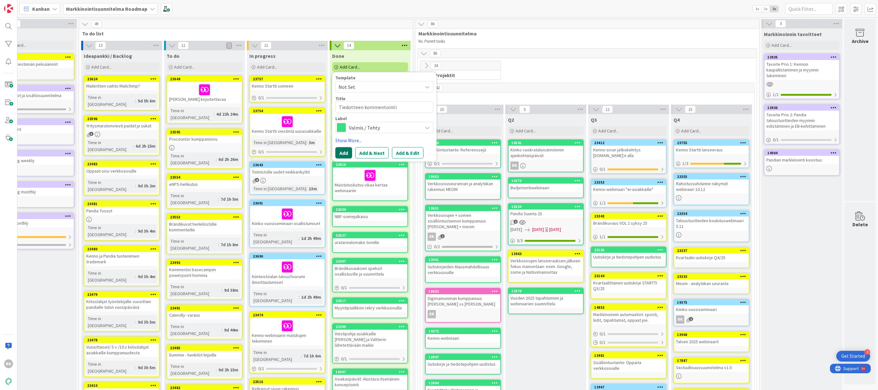
click at [341, 153] on button "Add" at bounding box center [343, 152] width 17 height 11
